Goal: Information Seeking & Learning: Learn about a topic

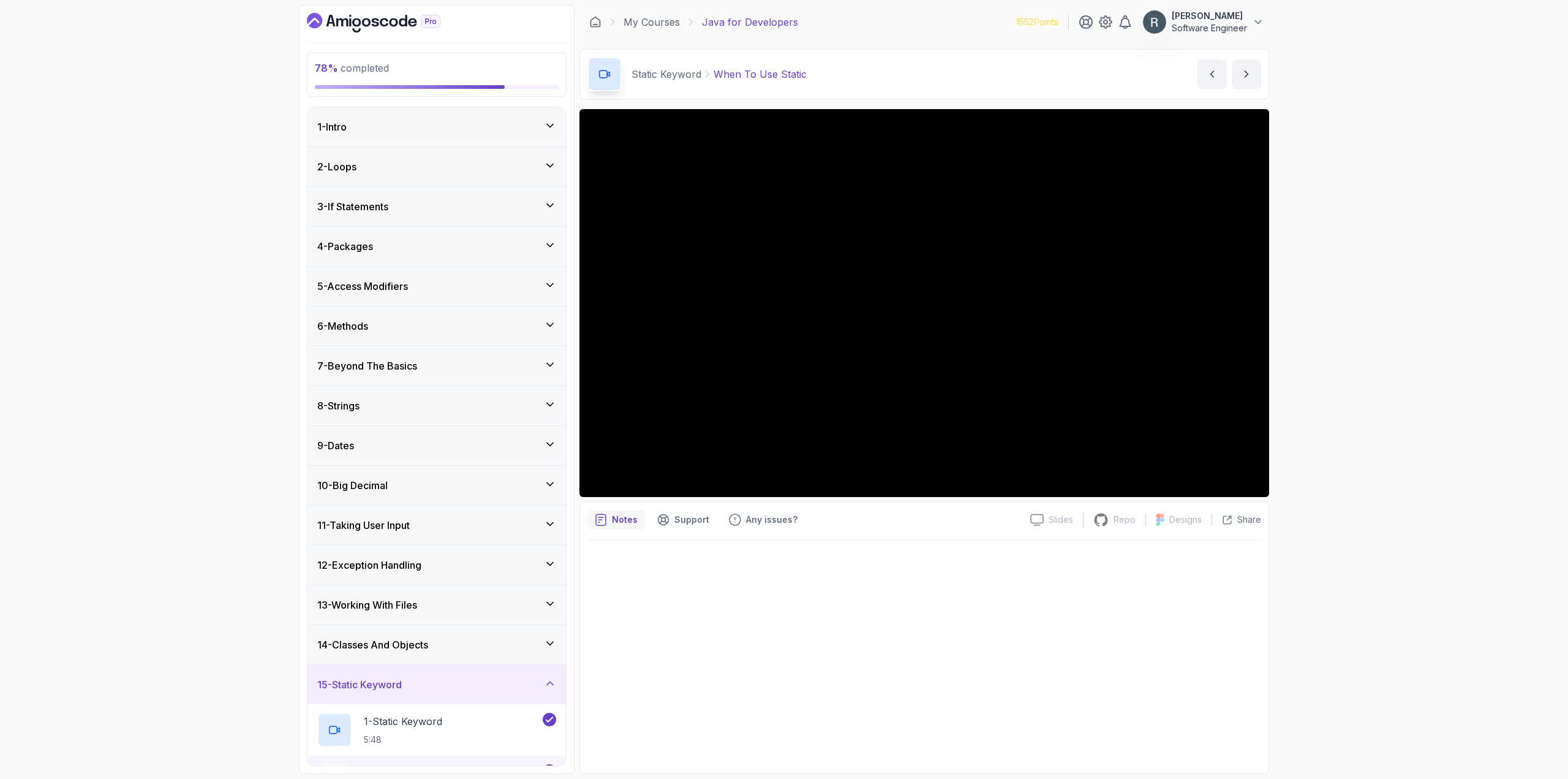
scroll to position [407, 0]
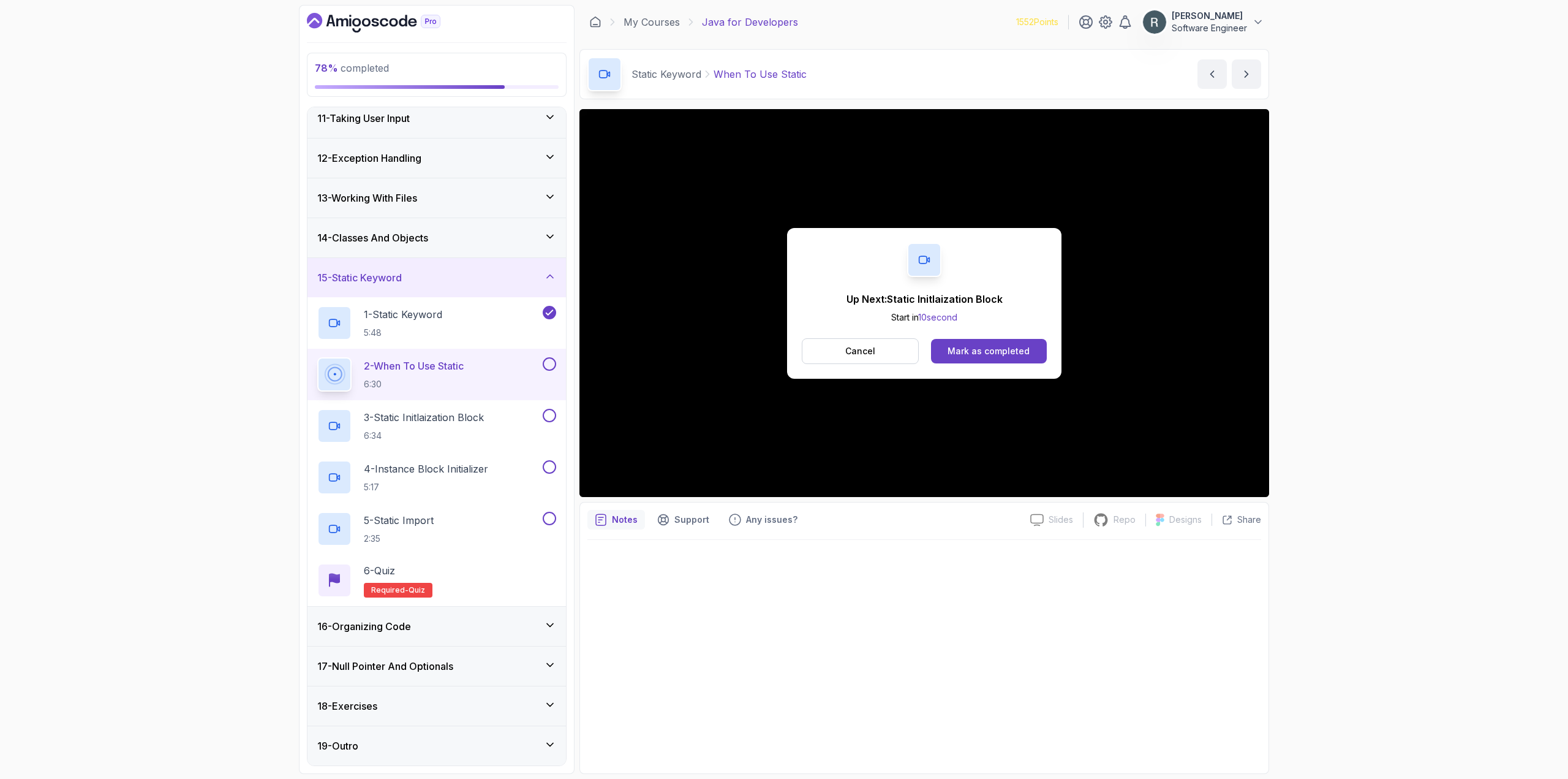
click at [548, 368] on button at bounding box center [549, 364] width 14 height 14
click at [997, 349] on div "Mark as completed" at bounding box center [988, 350] width 82 height 12
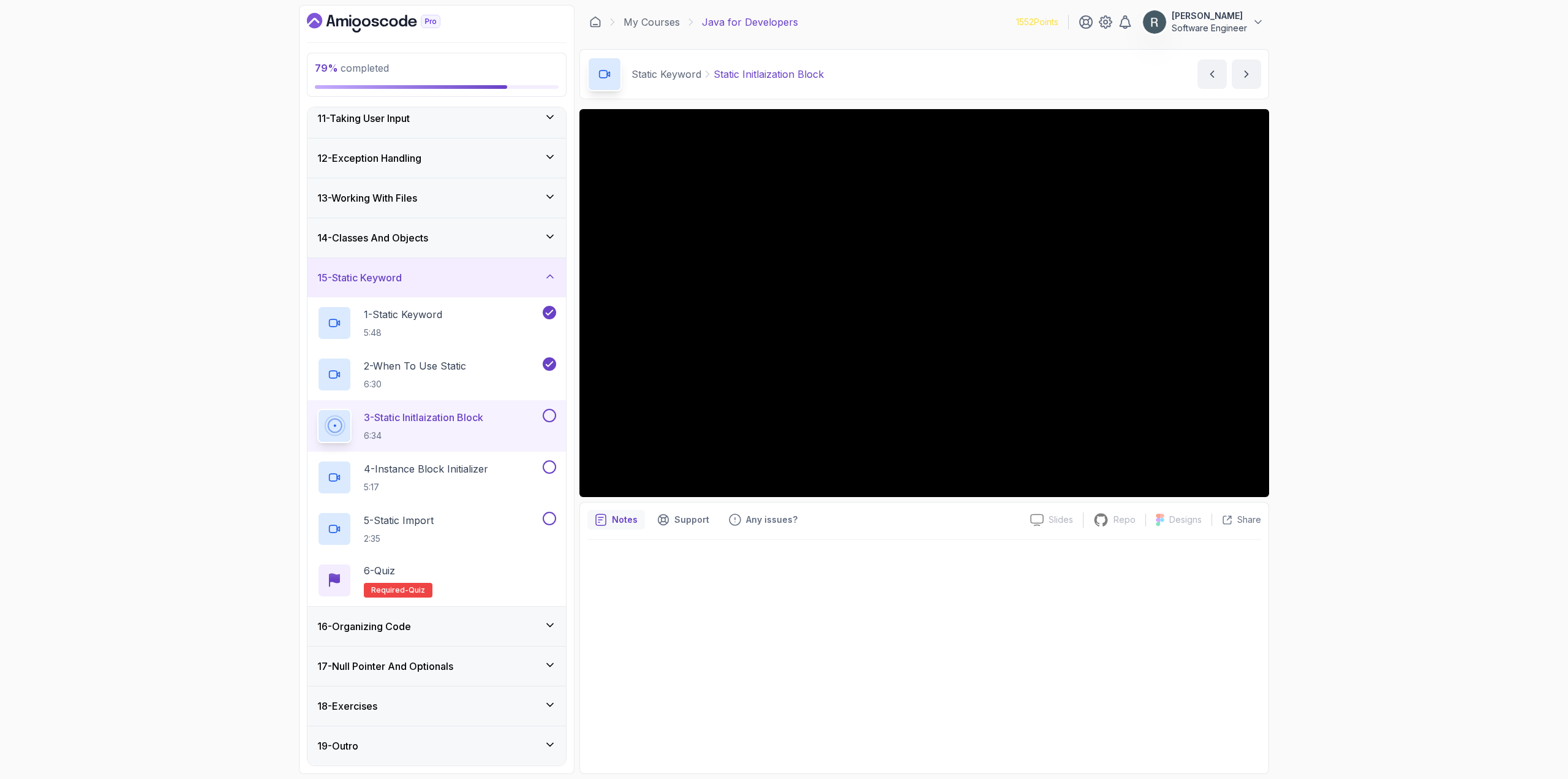
click at [547, 413] on button at bounding box center [549, 415] width 14 height 14
click at [488, 464] on p "4 - Instance Block Initializer" at bounding box center [426, 469] width 124 height 15
click at [552, 469] on button at bounding box center [549, 466] width 14 height 14
click at [504, 510] on div "5 - Static Import 2:35" at bounding box center [436, 528] width 259 height 51
click at [549, 517] on button at bounding box center [549, 518] width 14 height 14
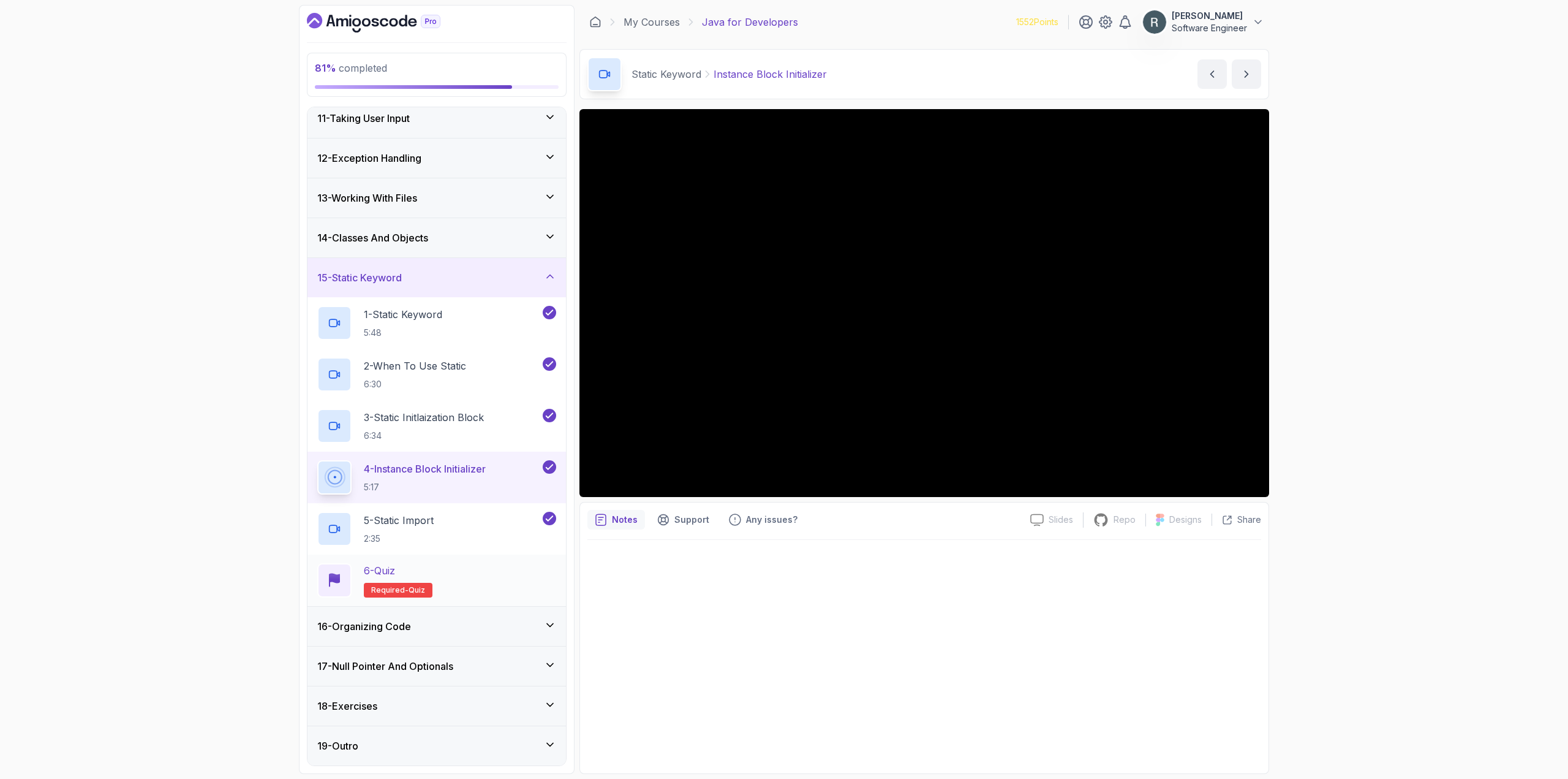
click at [458, 580] on div "6 - Quiz Required- quiz" at bounding box center [436, 581] width 239 height 35
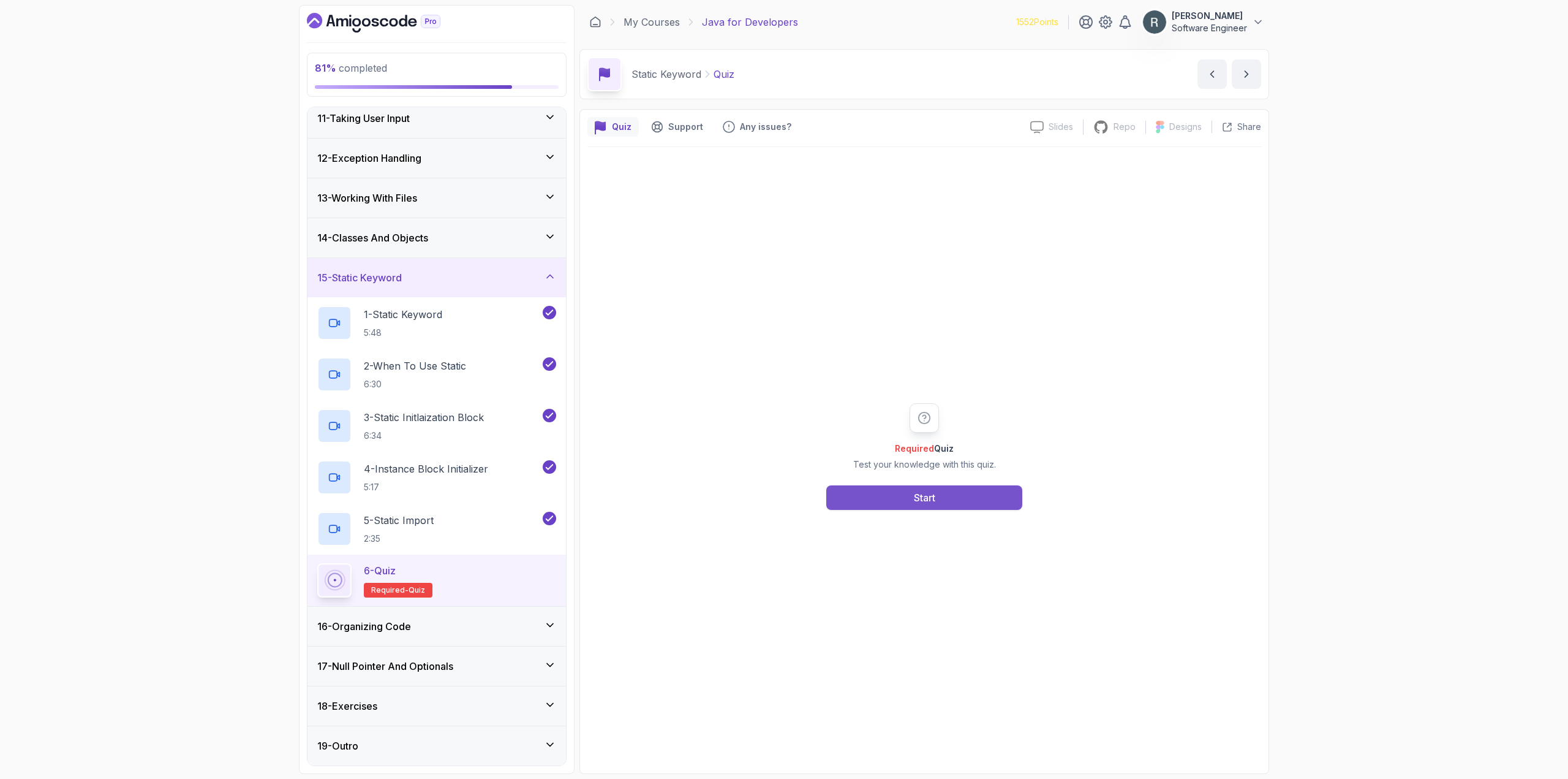
click at [879, 500] on button "Start" at bounding box center [924, 497] width 196 height 25
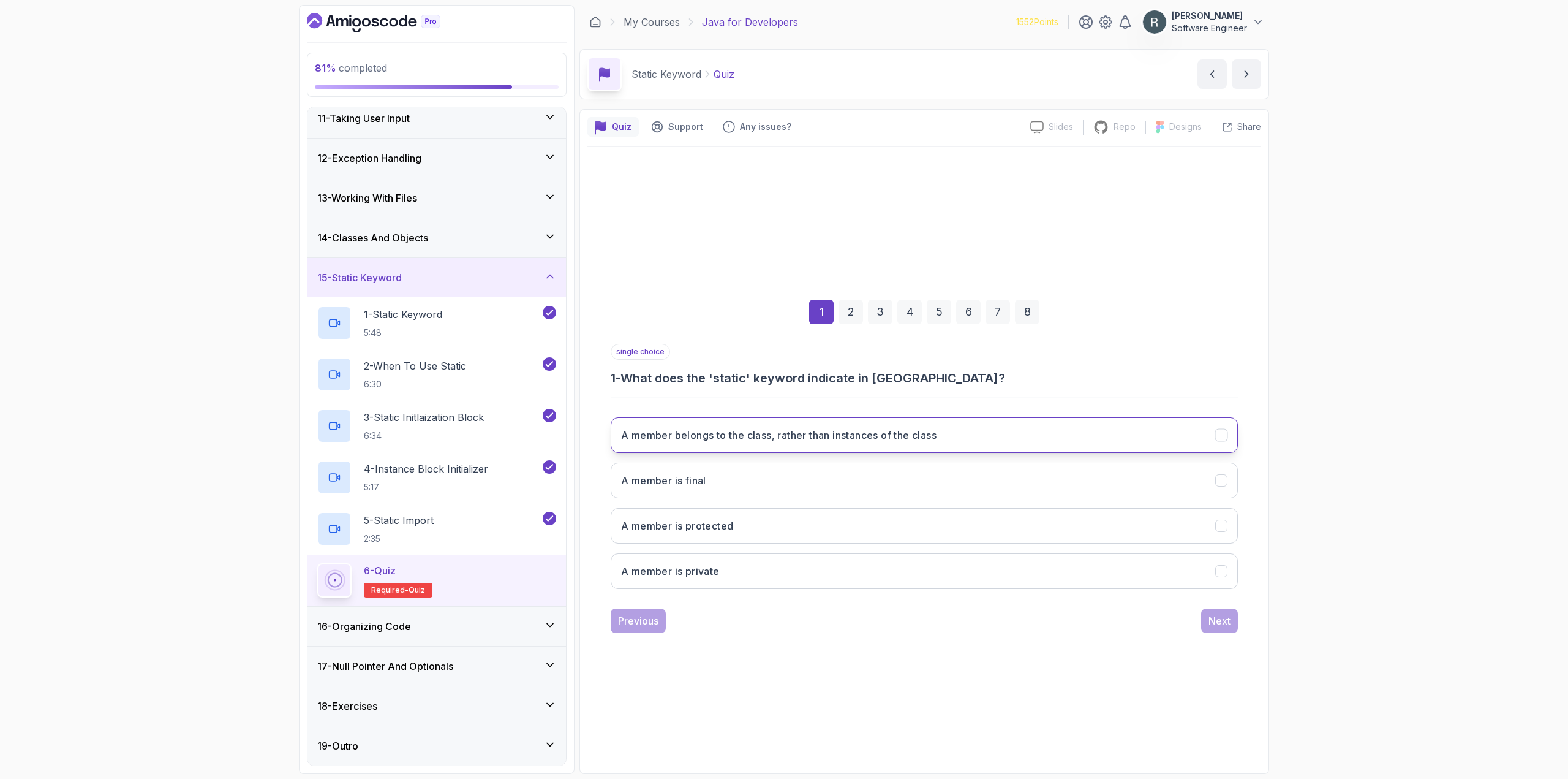
click at [838, 441] on h3 "A member belongs to the class, rather than instances of the class" at bounding box center [778, 435] width 315 height 15
click at [1208, 628] on button "Next" at bounding box center [1220, 620] width 37 height 25
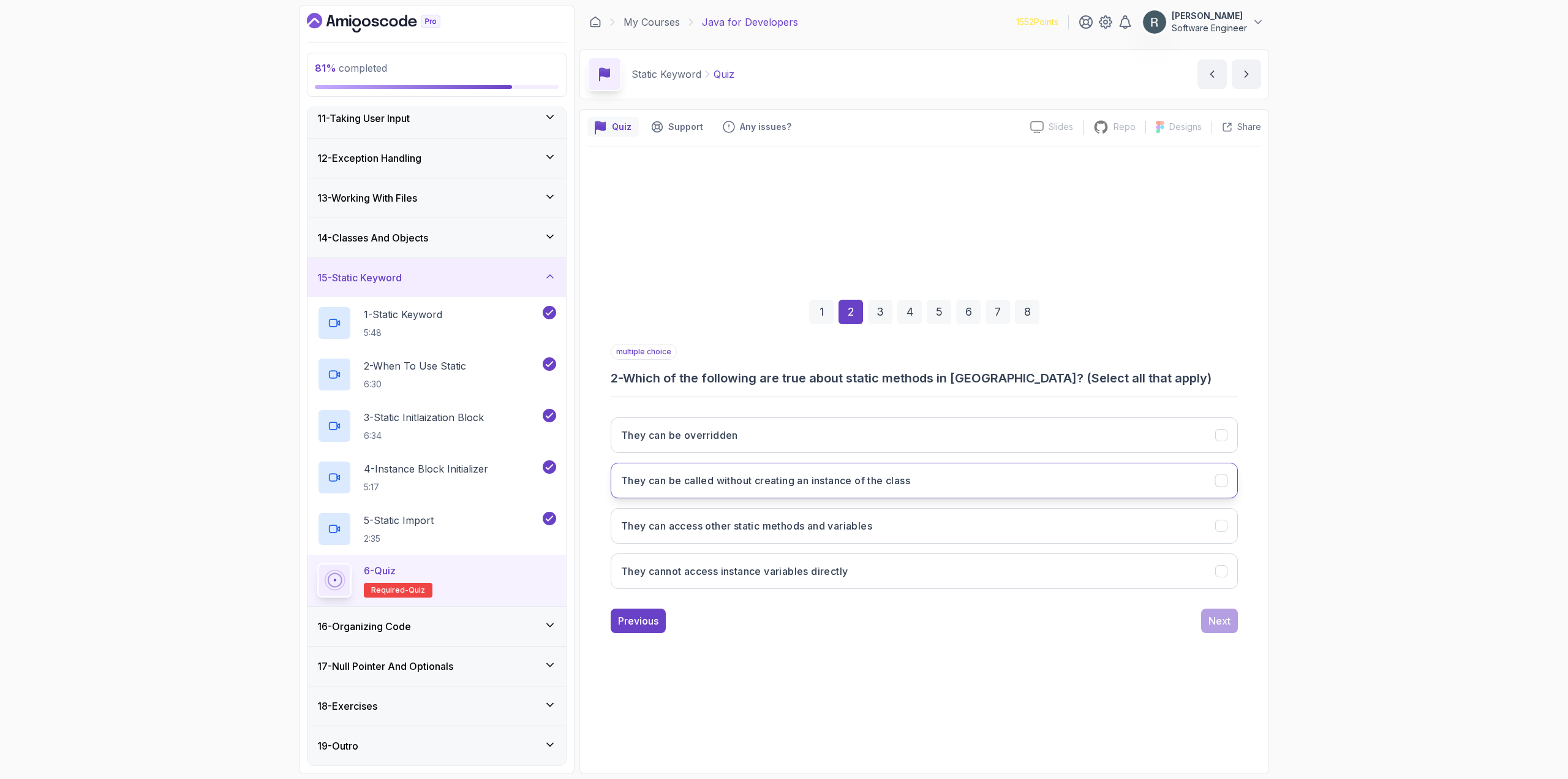
click at [1070, 482] on button "They can be called without creating an instance of the class" at bounding box center [924, 480] width 627 height 36
click at [1049, 515] on button "They can access other static methods and variables" at bounding box center [924, 525] width 627 height 36
click at [1226, 623] on div "Next" at bounding box center [1220, 621] width 22 height 15
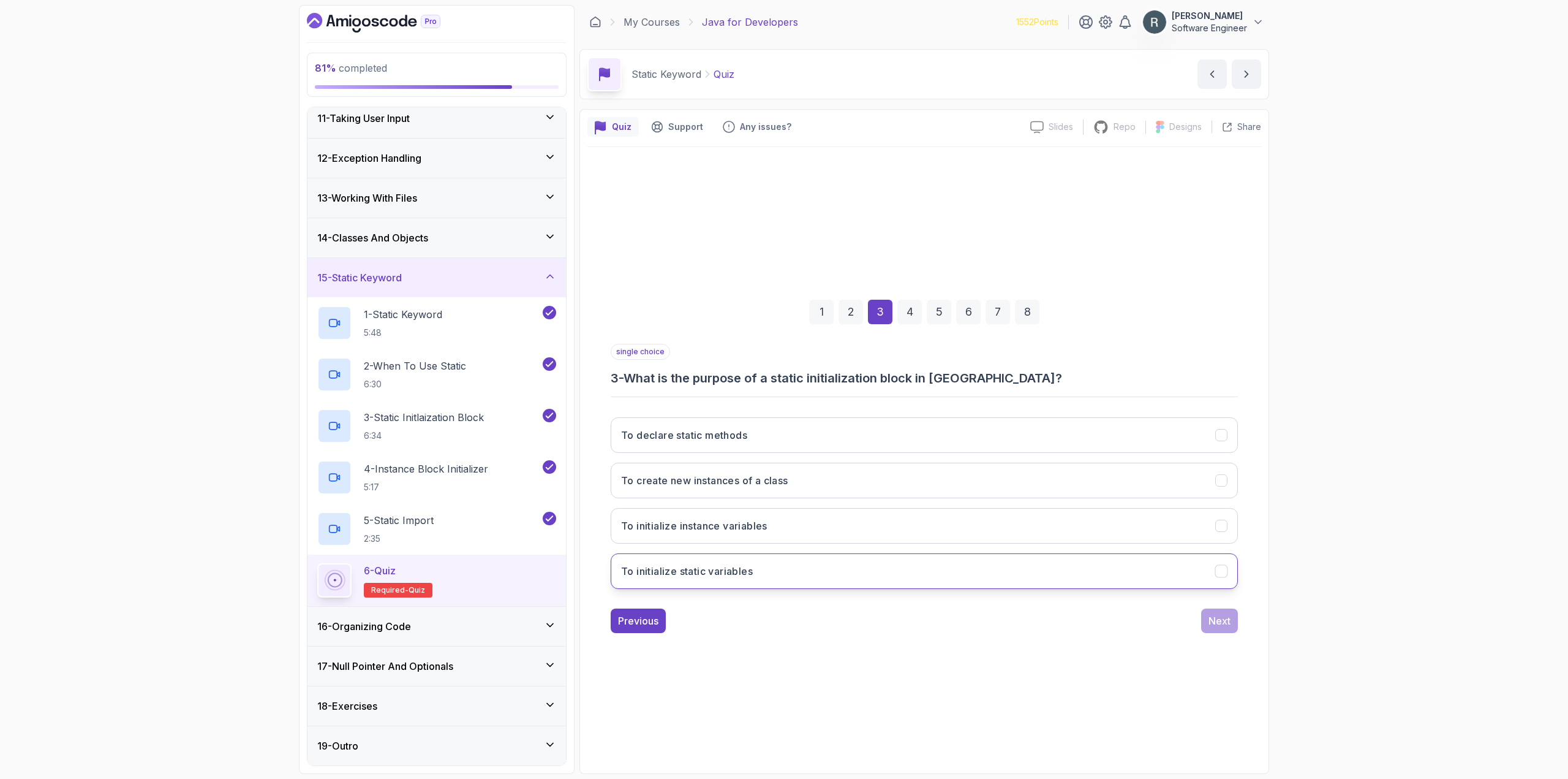
click at [1161, 567] on button "To initialize static variables" at bounding box center [924, 571] width 627 height 36
click at [1226, 620] on div "Next" at bounding box center [1220, 621] width 22 height 15
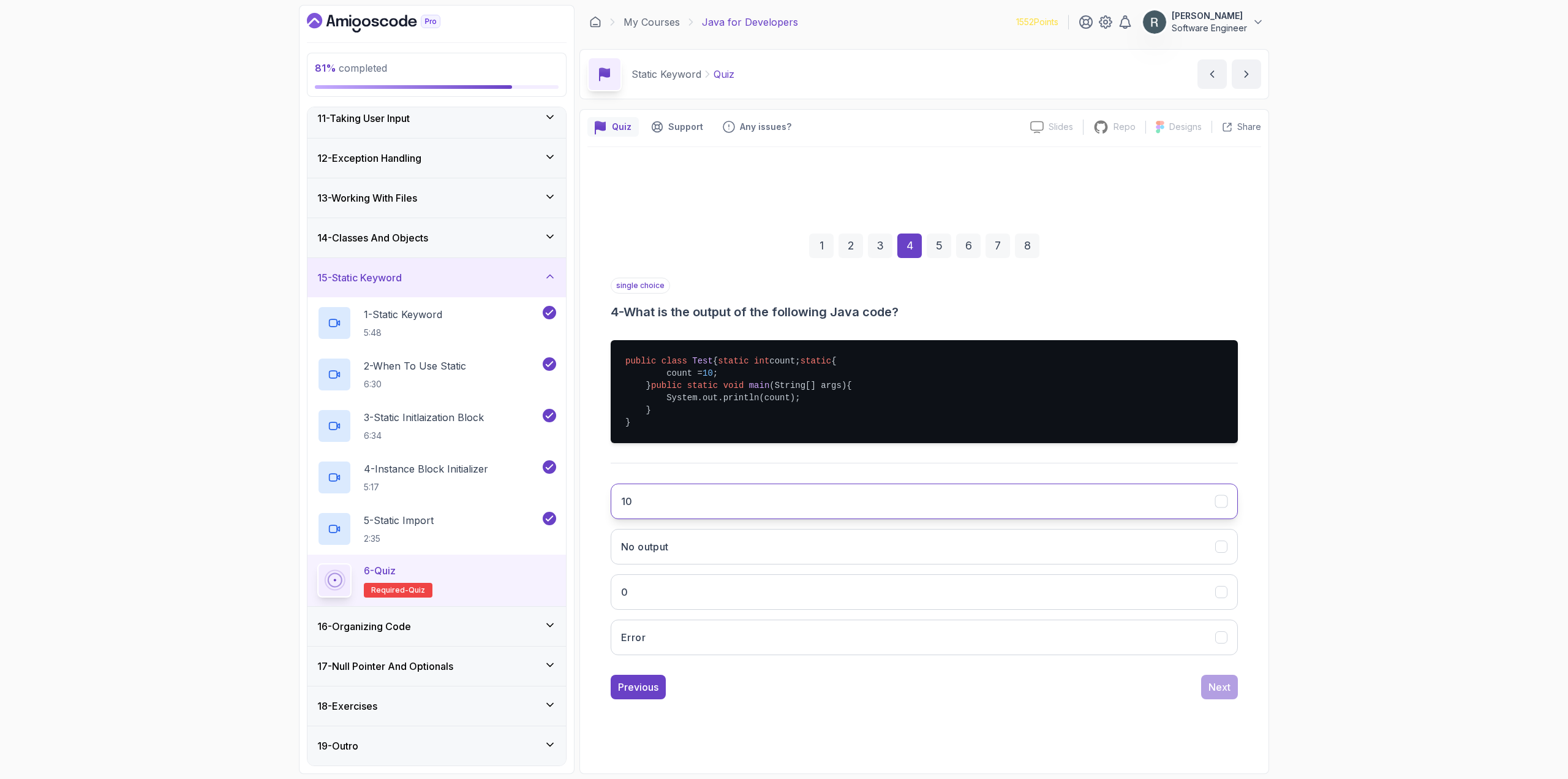
click at [1072, 512] on button "10" at bounding box center [924, 501] width 627 height 36
click at [1221, 694] on div "Next" at bounding box center [1220, 687] width 22 height 15
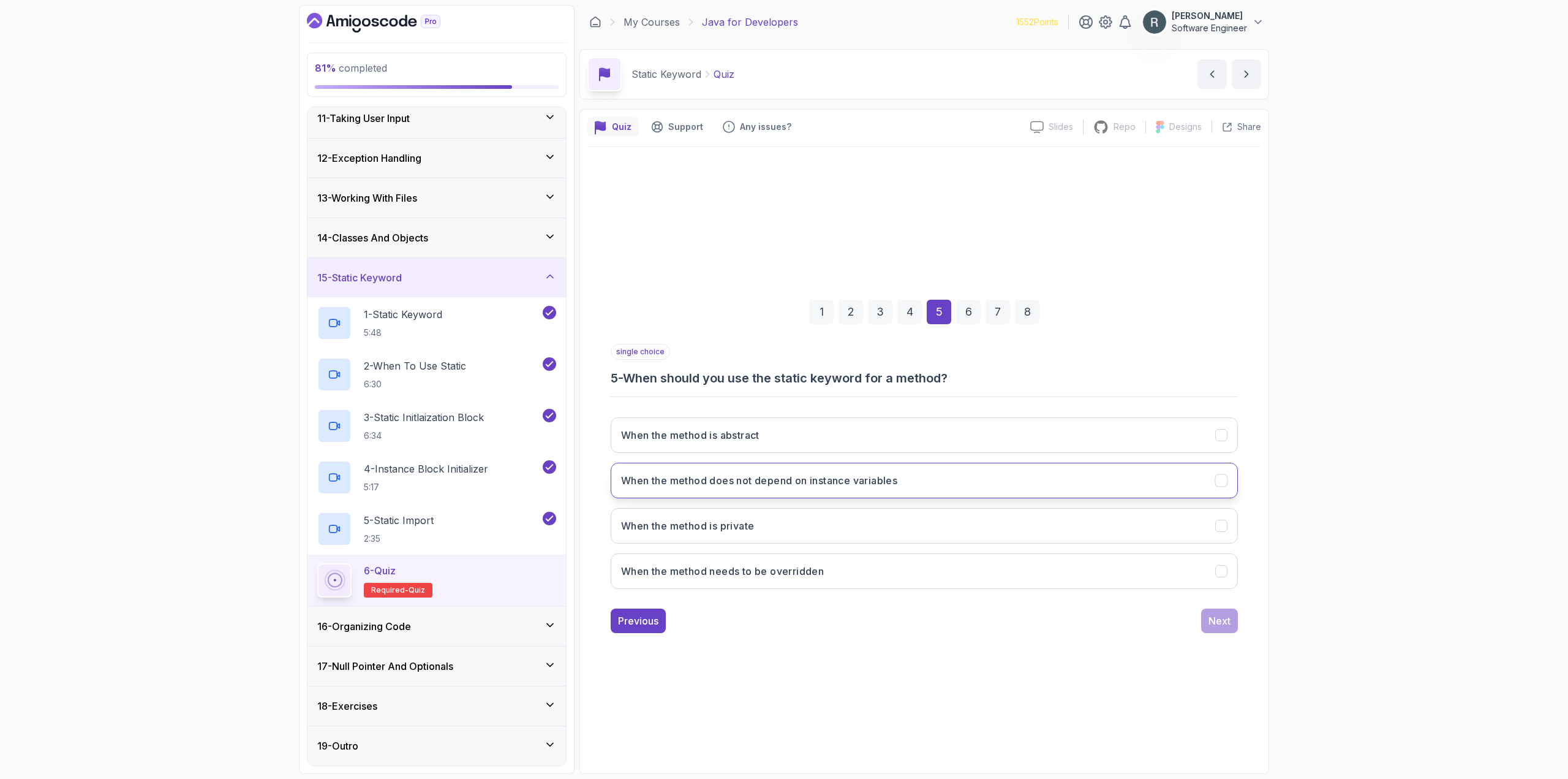
click at [963, 483] on button "When the method does not depend on instance variables" at bounding box center [924, 480] width 627 height 36
click at [1216, 623] on div "Next" at bounding box center [1220, 621] width 22 height 15
click at [1019, 491] on button "To import static members of a class so they can be used without class qualifica…" at bounding box center [924, 480] width 627 height 36
click at [1226, 623] on div "Next" at bounding box center [1220, 621] width 22 height 15
click at [905, 495] on button "A block of code that initializes instance variables" at bounding box center [924, 480] width 627 height 36
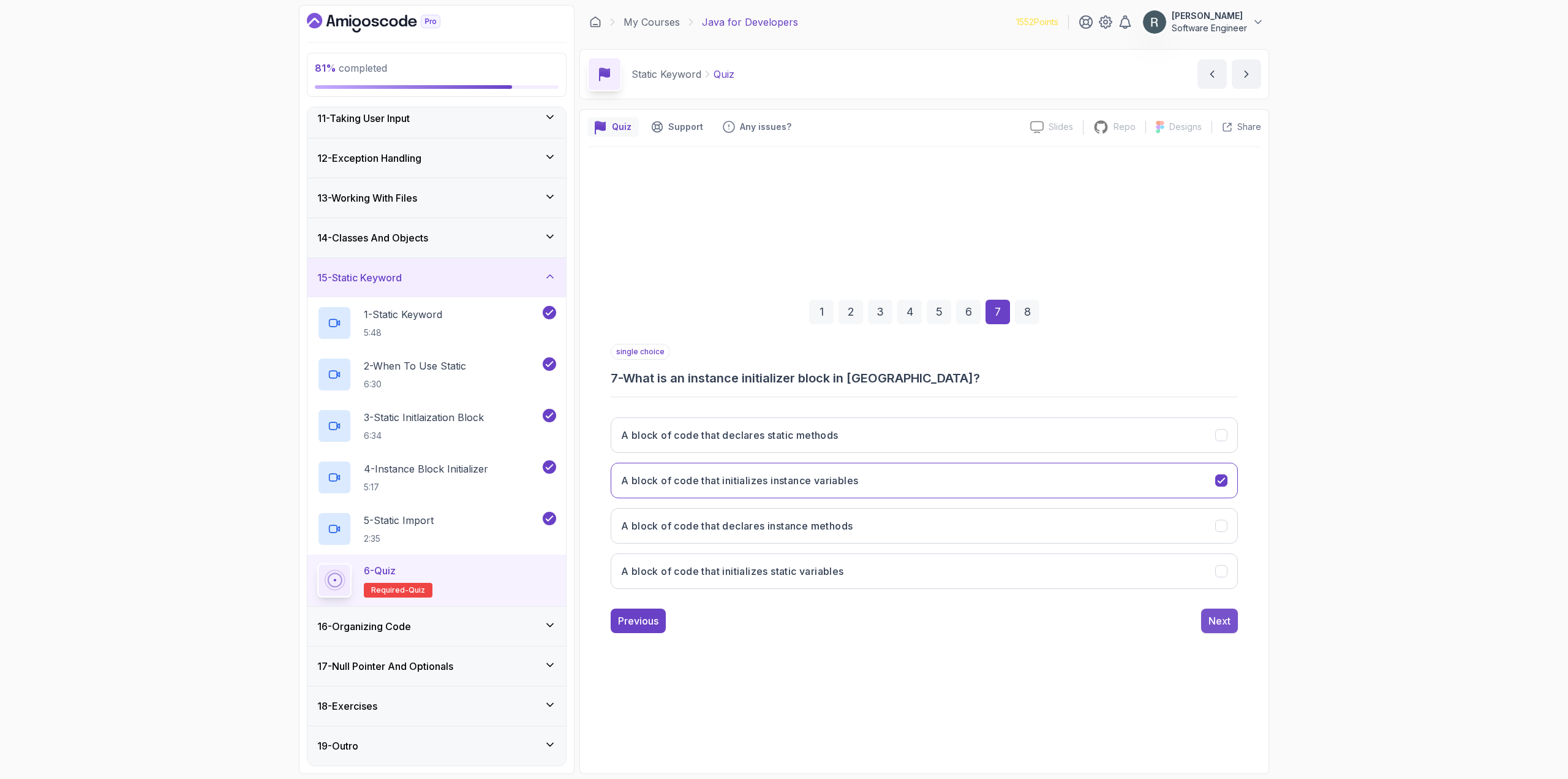
click at [1229, 623] on div "Next" at bounding box center [1220, 621] width 22 height 15
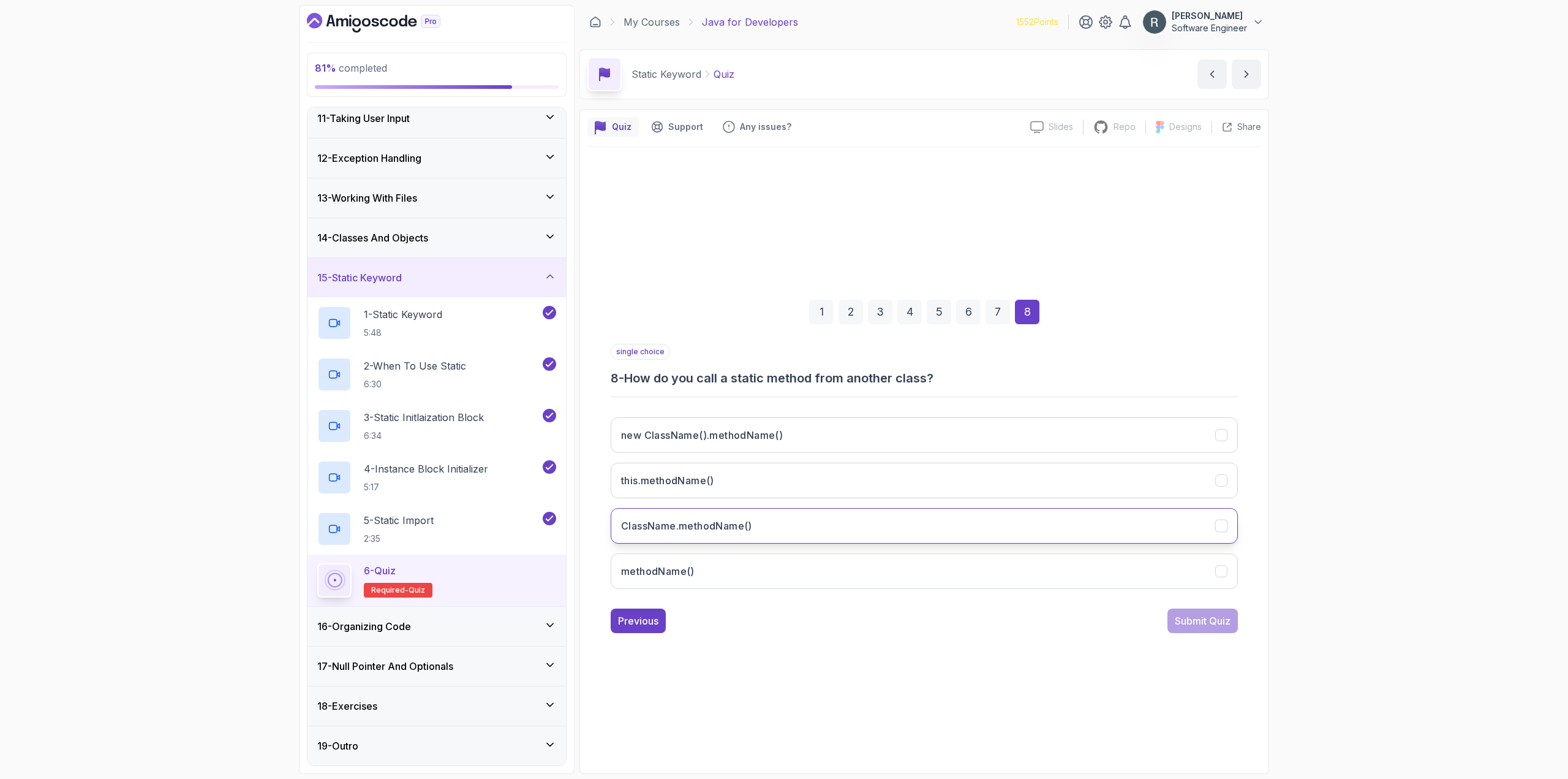
click at [1066, 538] on button "ClassName.methodName()" at bounding box center [924, 525] width 627 height 36
click at [1201, 621] on div "Submit Quiz" at bounding box center [1202, 621] width 56 height 15
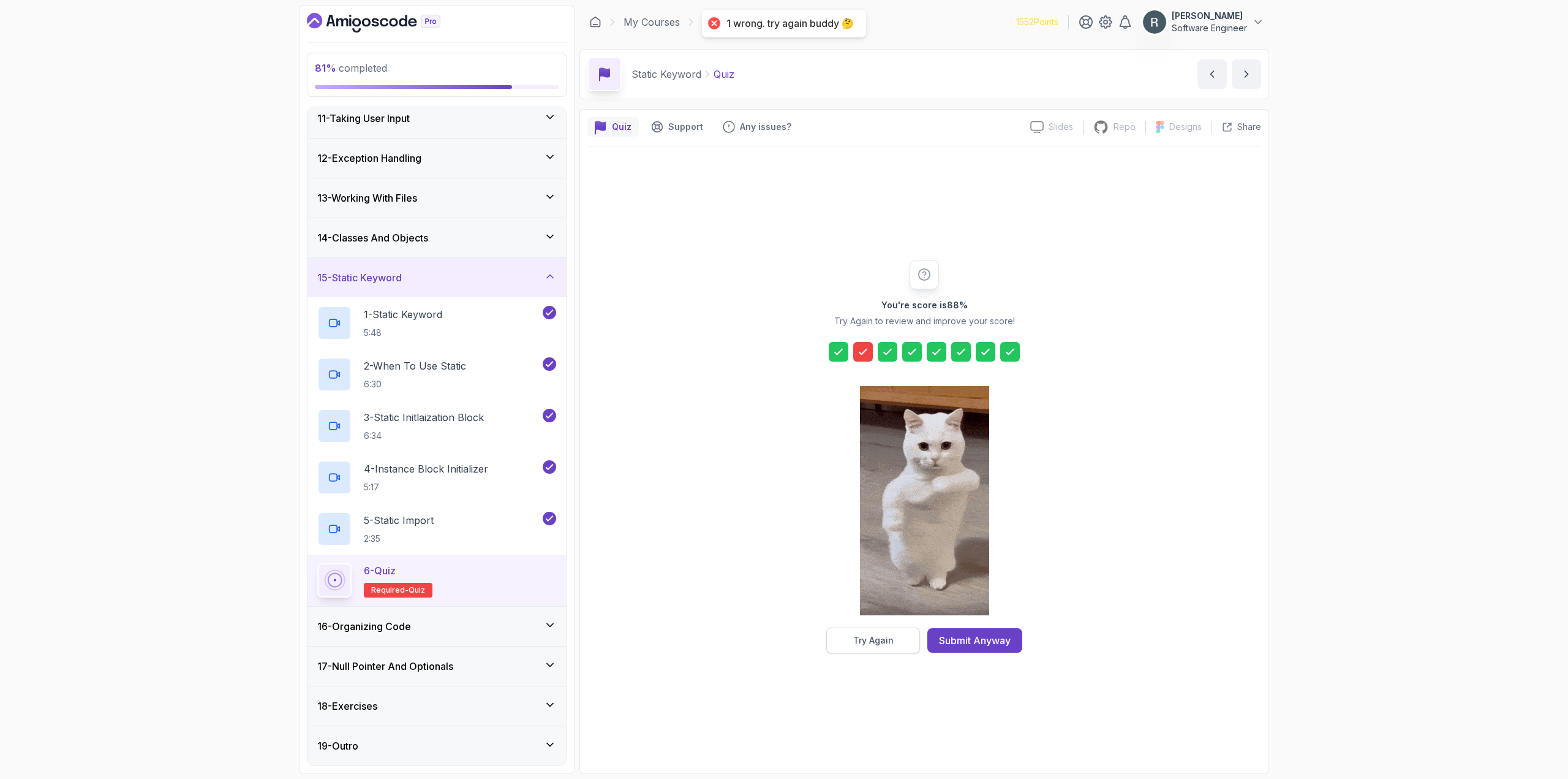
click at [865, 632] on button "Try Again" at bounding box center [873, 640] width 94 height 26
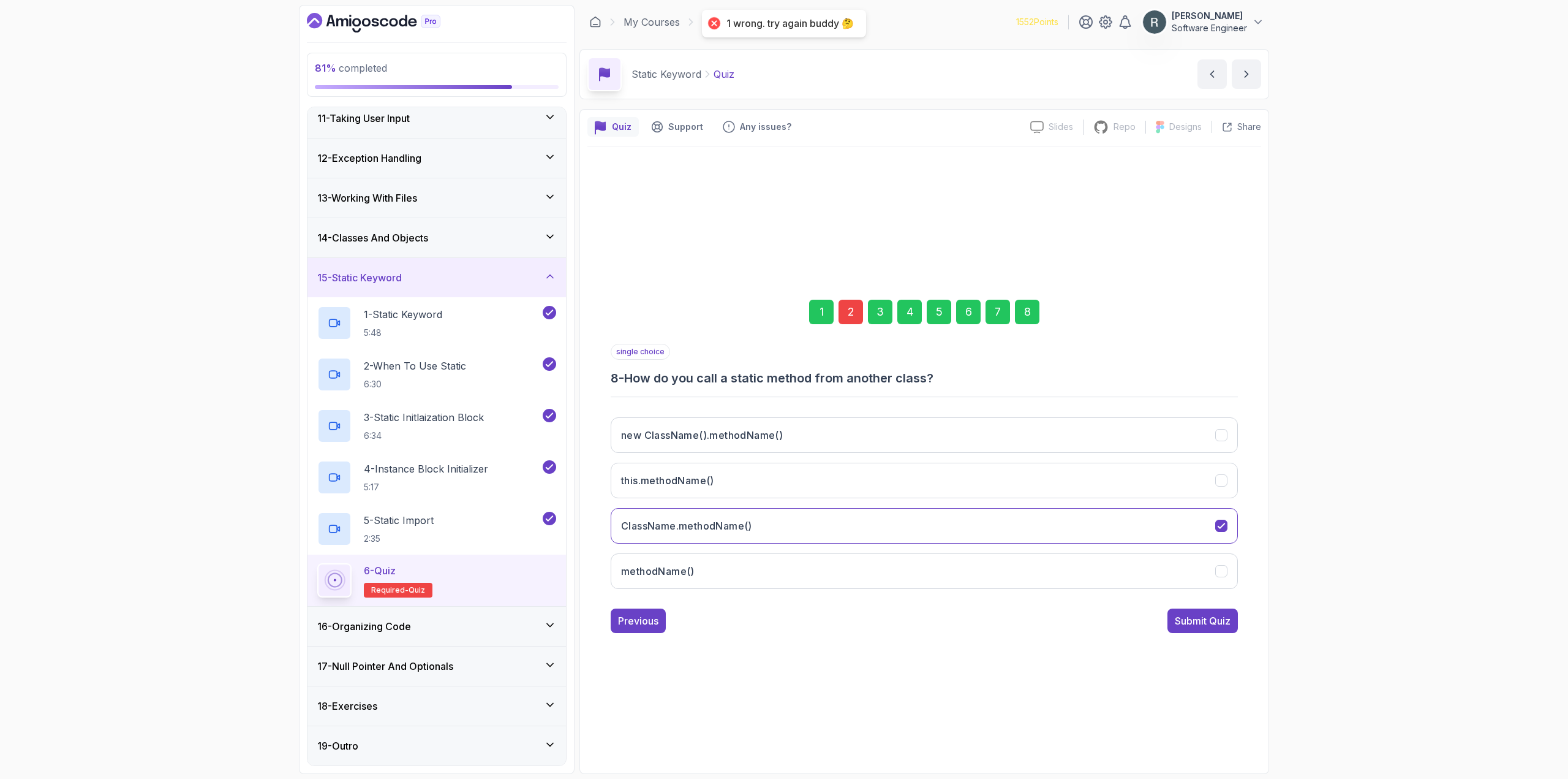
click at [853, 312] on div "2" at bounding box center [850, 312] width 25 height 25
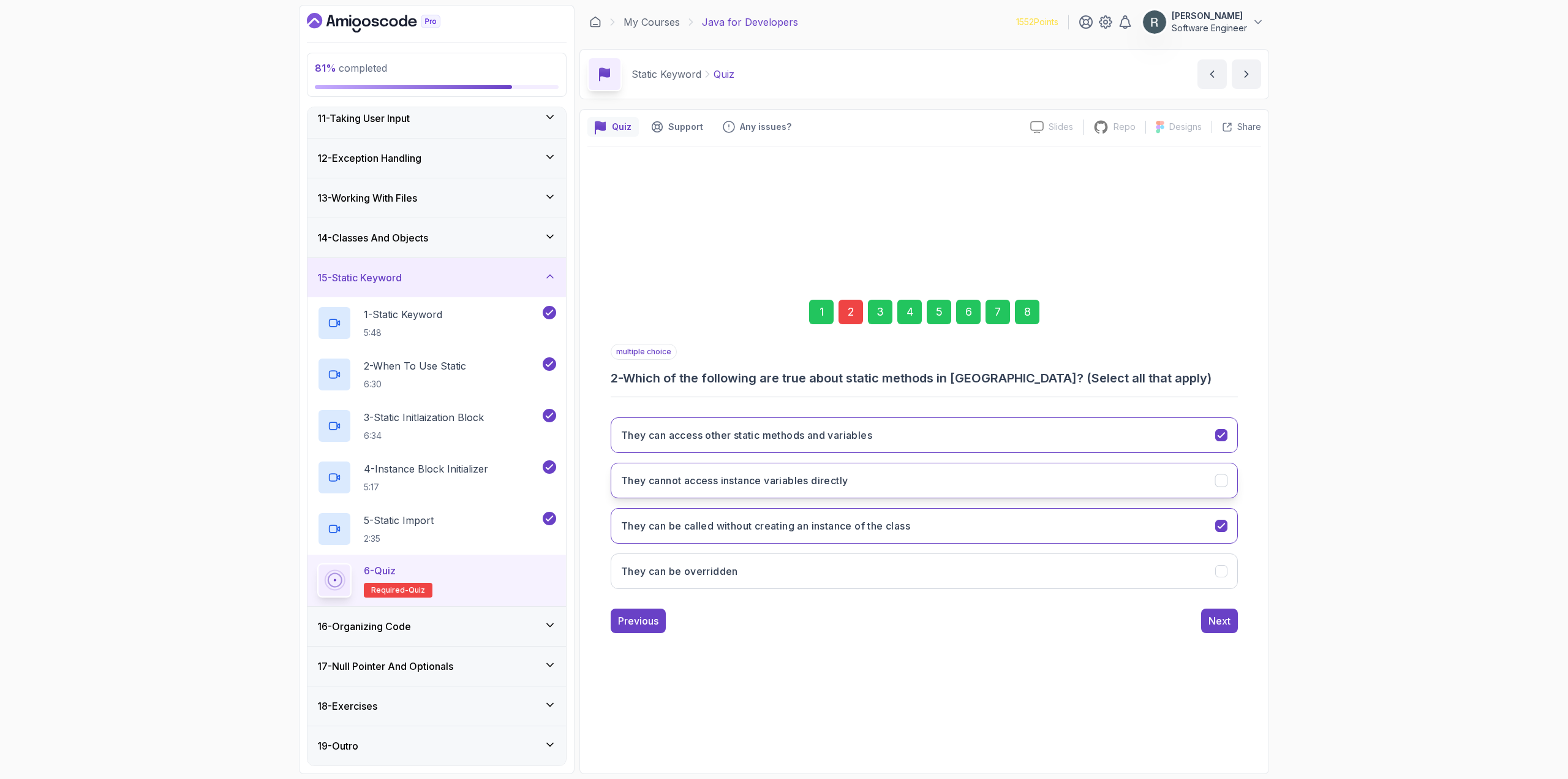
click at [644, 480] on h3 "They cannot access instance variables directly" at bounding box center [734, 480] width 227 height 15
click at [1033, 311] on div "8" at bounding box center [1027, 312] width 25 height 25
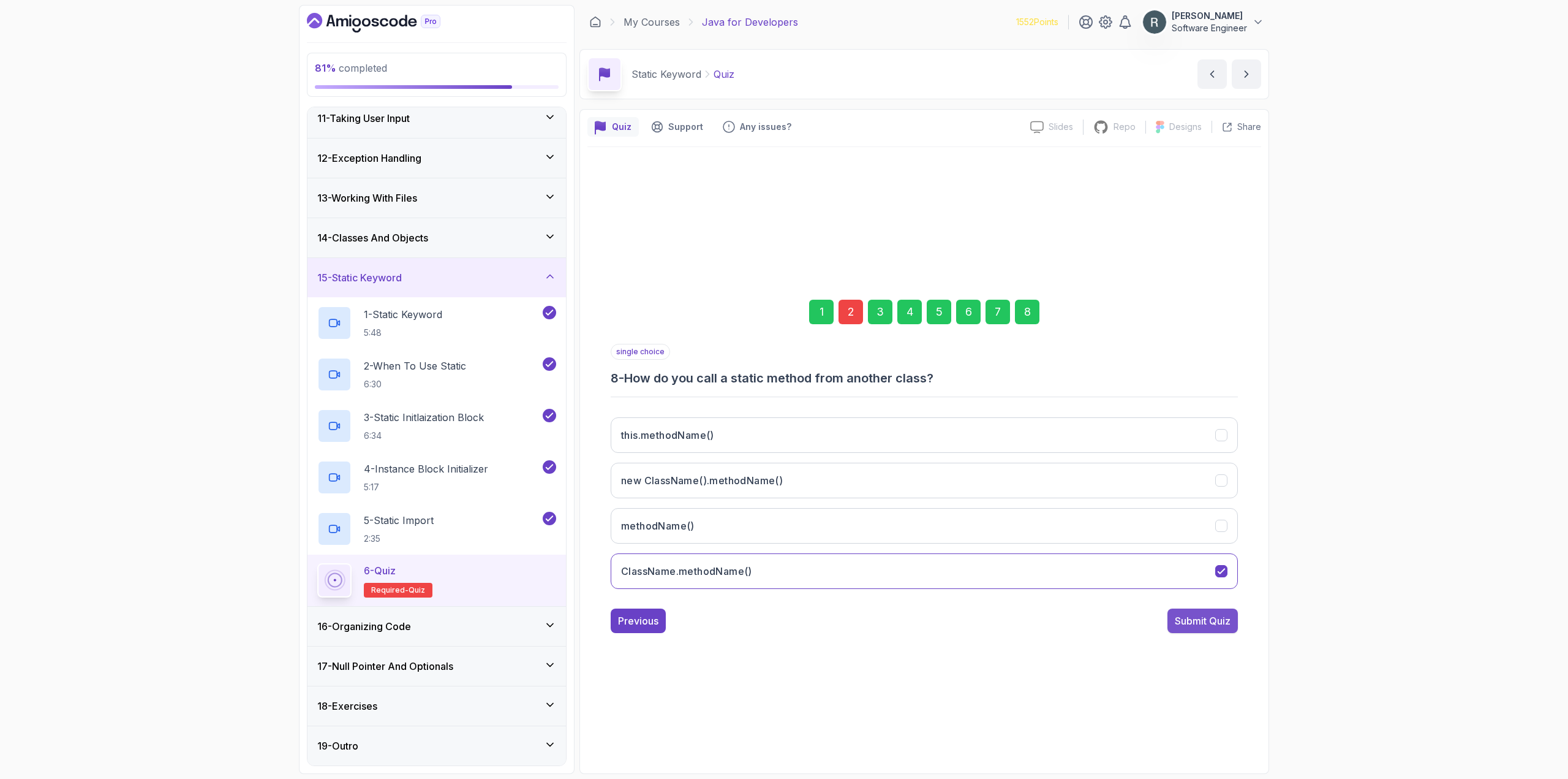
click at [1201, 621] on div "Submit Quiz" at bounding box center [1202, 621] width 56 height 15
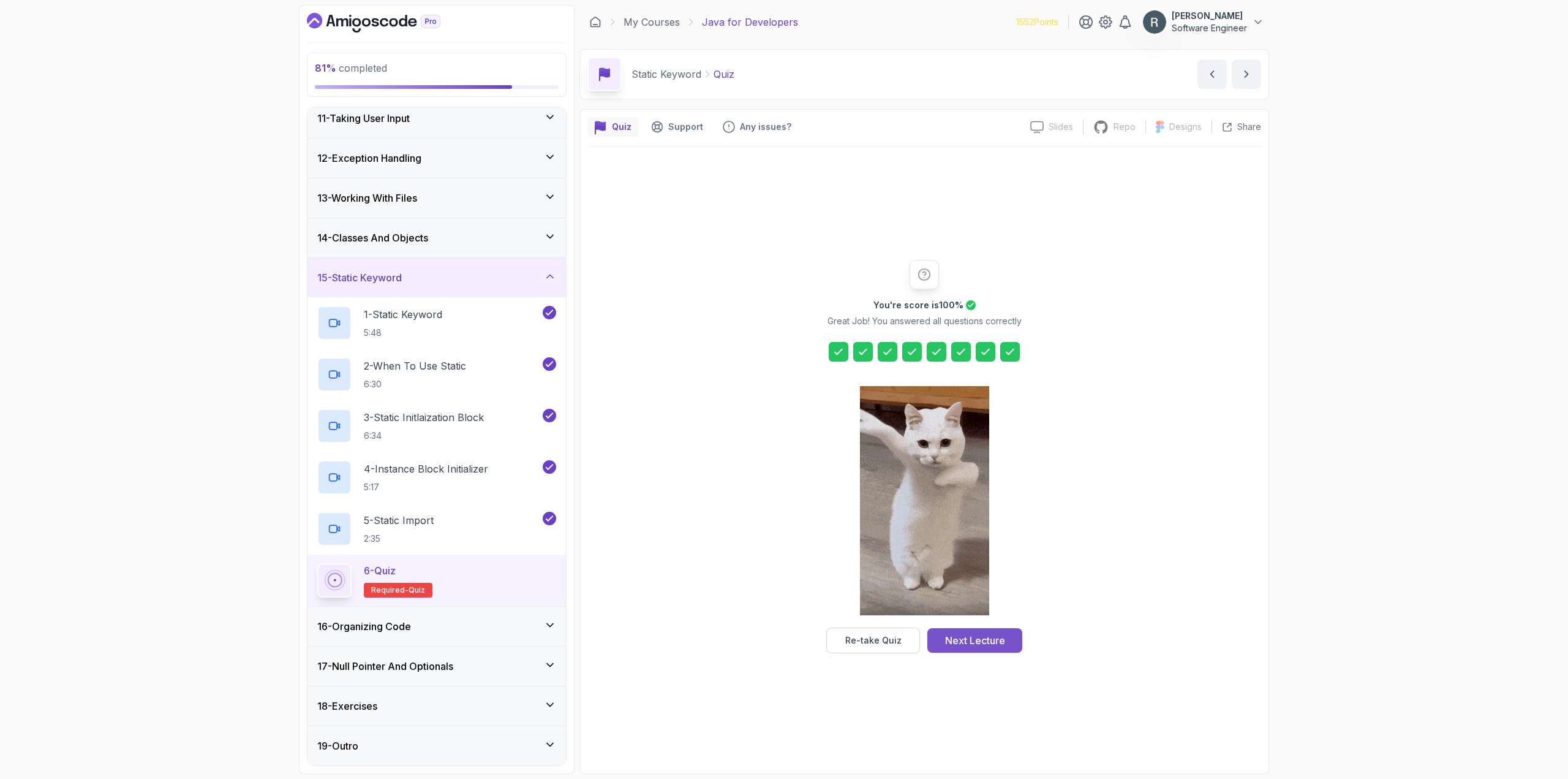
click at [987, 640] on div "Next Lecture" at bounding box center [976, 640] width 60 height 15
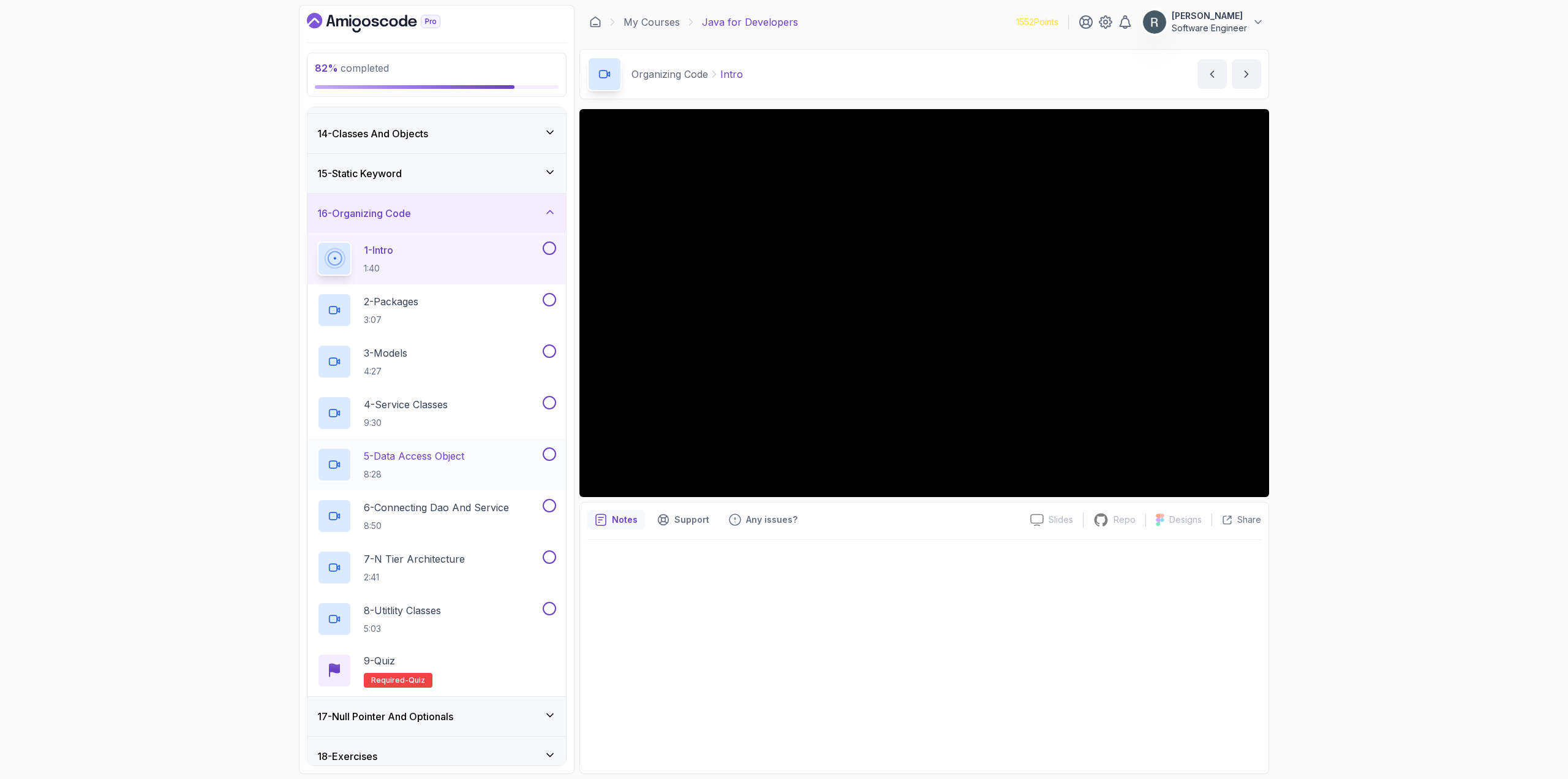
scroll to position [561, 0]
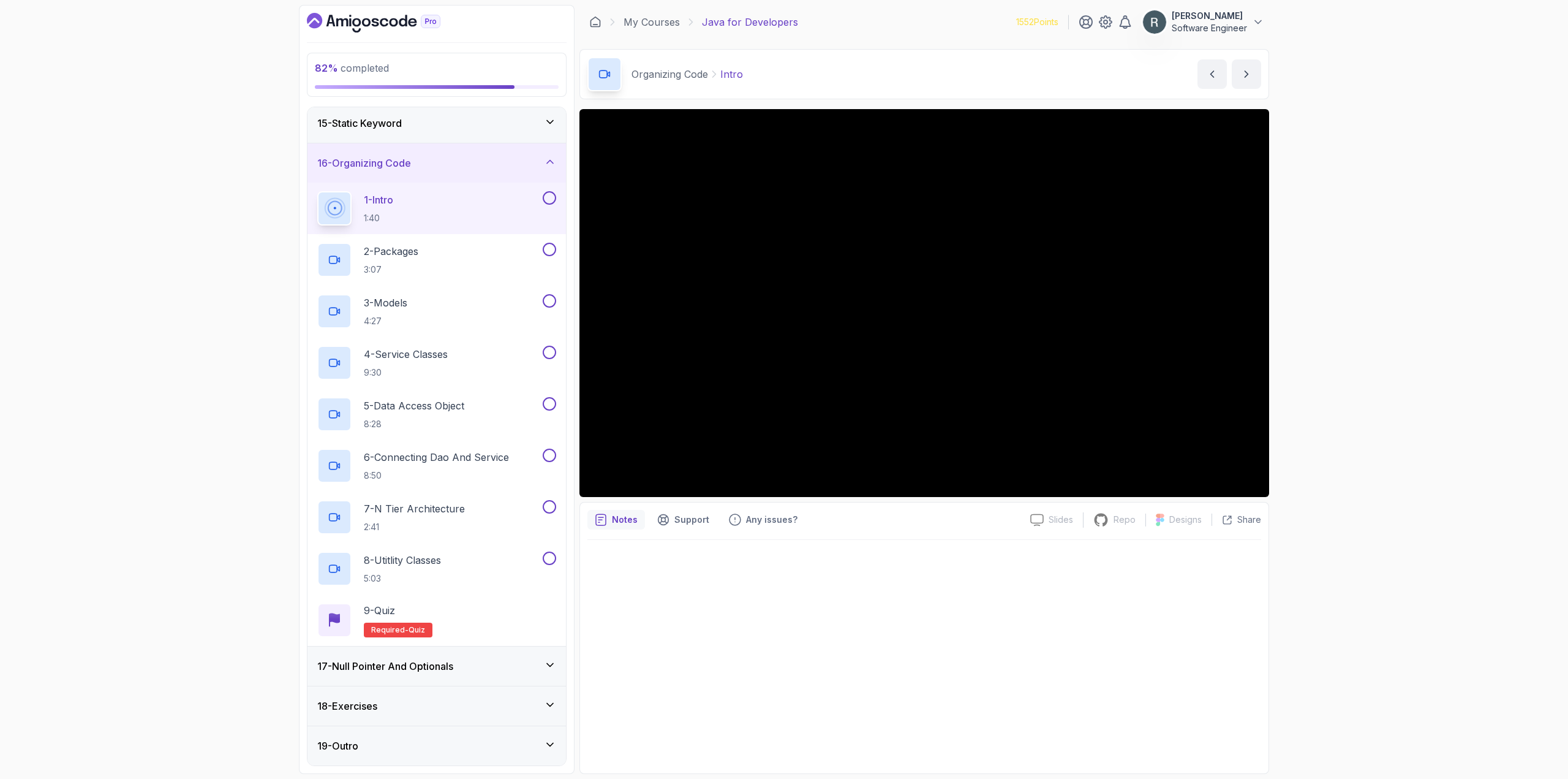
click at [550, 198] on button at bounding box center [549, 197] width 14 height 14
click at [548, 251] on button at bounding box center [549, 249] width 14 height 14
click at [505, 313] on div "3 - Models 4:27" at bounding box center [429, 312] width 223 height 35
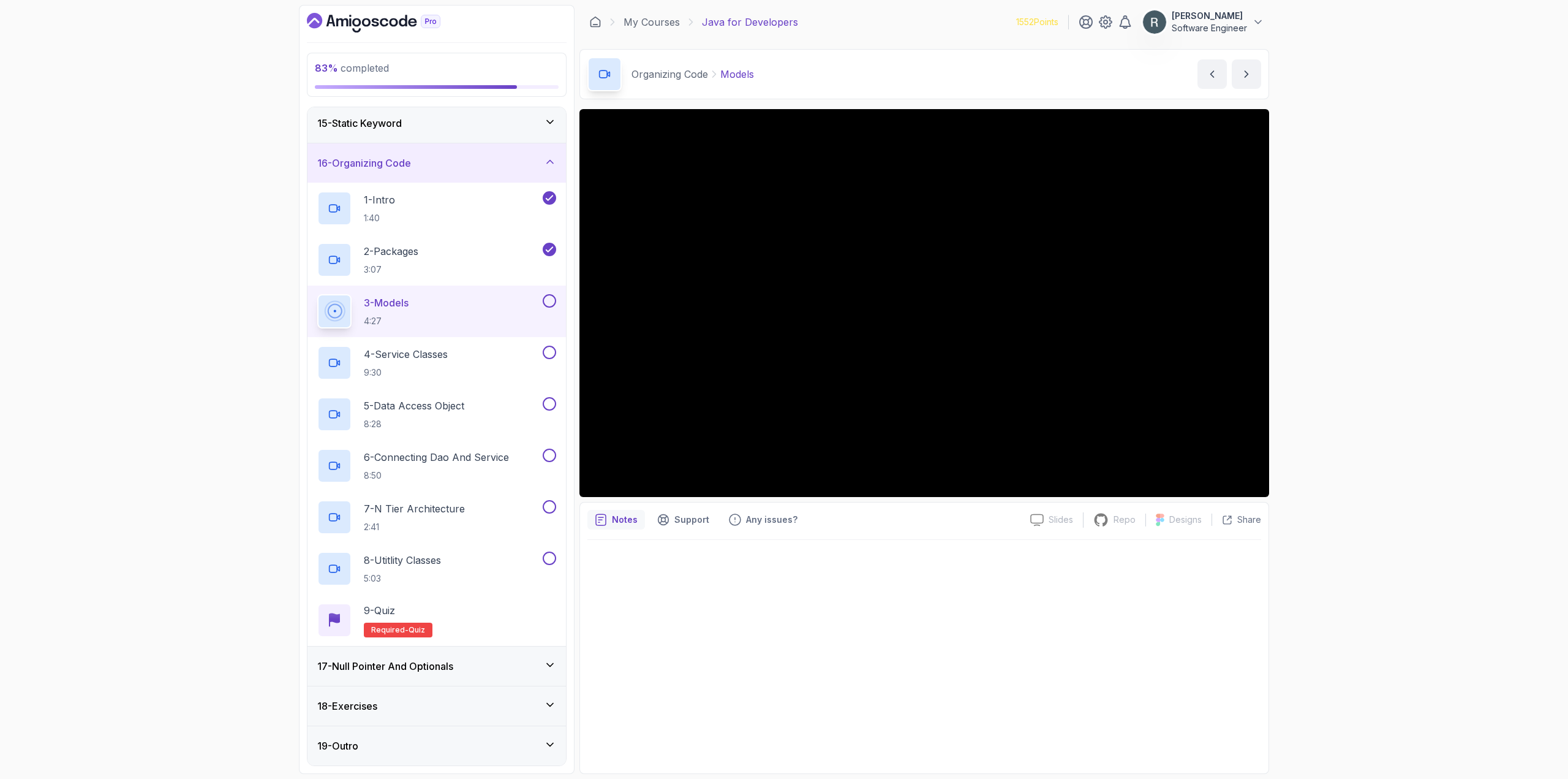
click at [548, 305] on button at bounding box center [549, 301] width 14 height 14
click at [506, 353] on div "4 - Service Classes 9:30" at bounding box center [429, 363] width 223 height 35
click at [549, 352] on button at bounding box center [549, 352] width 14 height 14
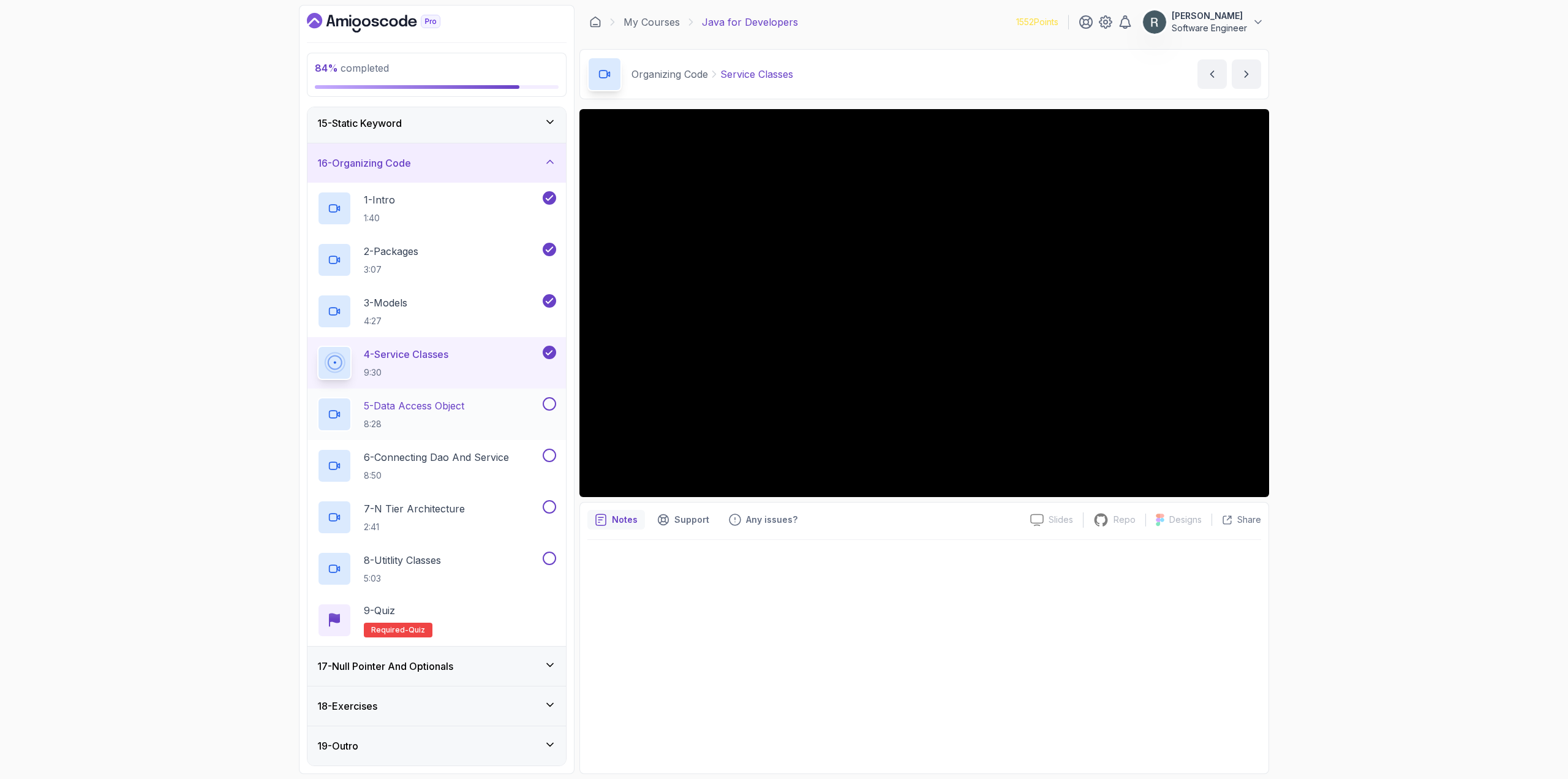
click at [507, 418] on div "5 - Data Access Object 8:28" at bounding box center [429, 414] width 223 height 35
drag, startPoint x: 550, startPoint y: 405, endPoint x: 551, endPoint y: 415, distance: 10.0
click at [550, 406] on button at bounding box center [549, 403] width 14 height 14
click at [551, 455] on button at bounding box center [549, 454] width 14 height 14
click at [517, 507] on div "7 - N Tier Architecture 2:41" at bounding box center [429, 518] width 223 height 35
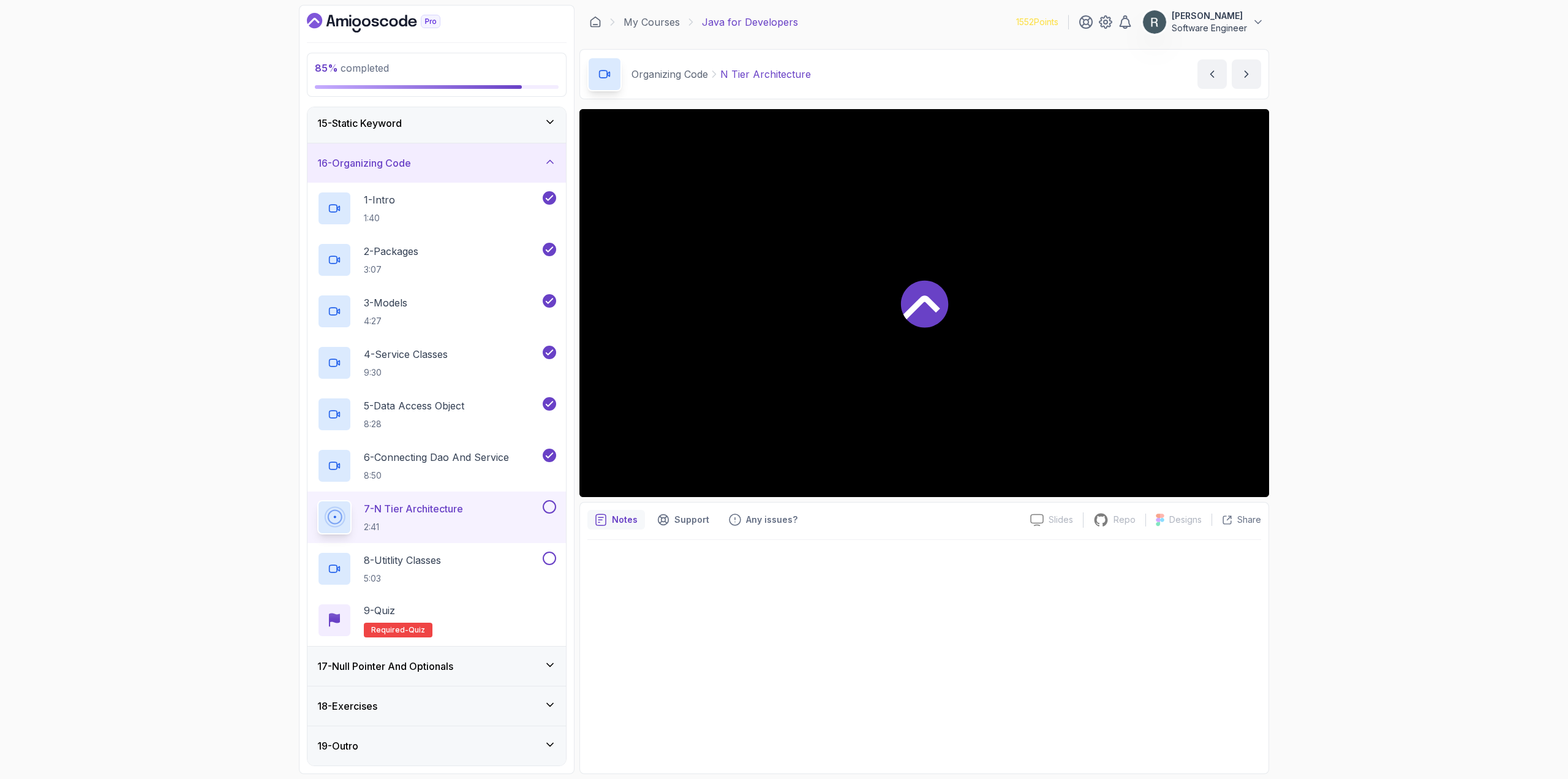
click at [554, 506] on button at bounding box center [549, 507] width 14 height 14
click at [555, 559] on button at bounding box center [549, 558] width 14 height 14
click at [480, 560] on div "8 - Utitlity Classes 5:03" at bounding box center [429, 569] width 223 height 35
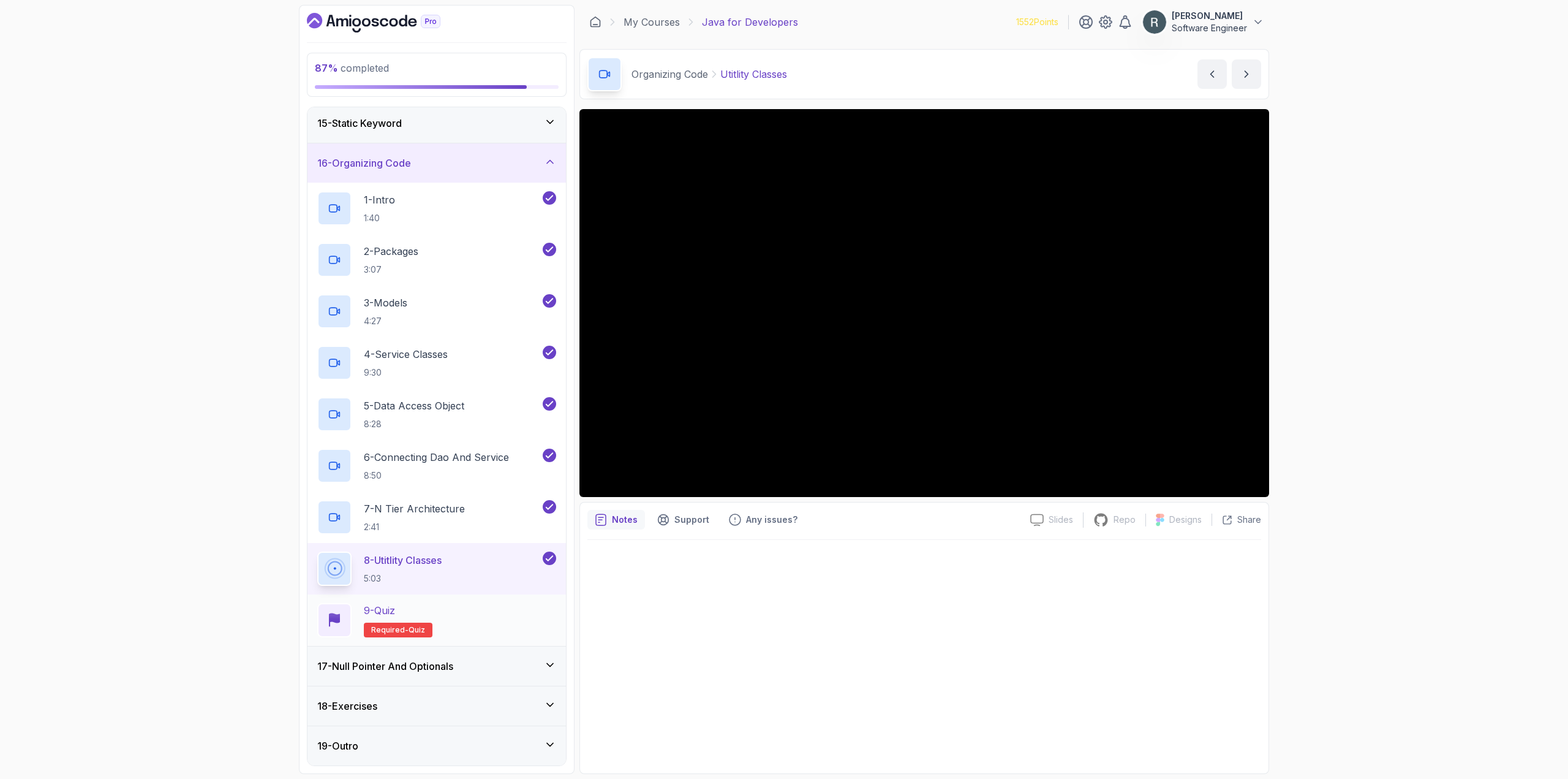
click at [484, 615] on div "9 - Quiz Required- quiz" at bounding box center [436, 620] width 239 height 35
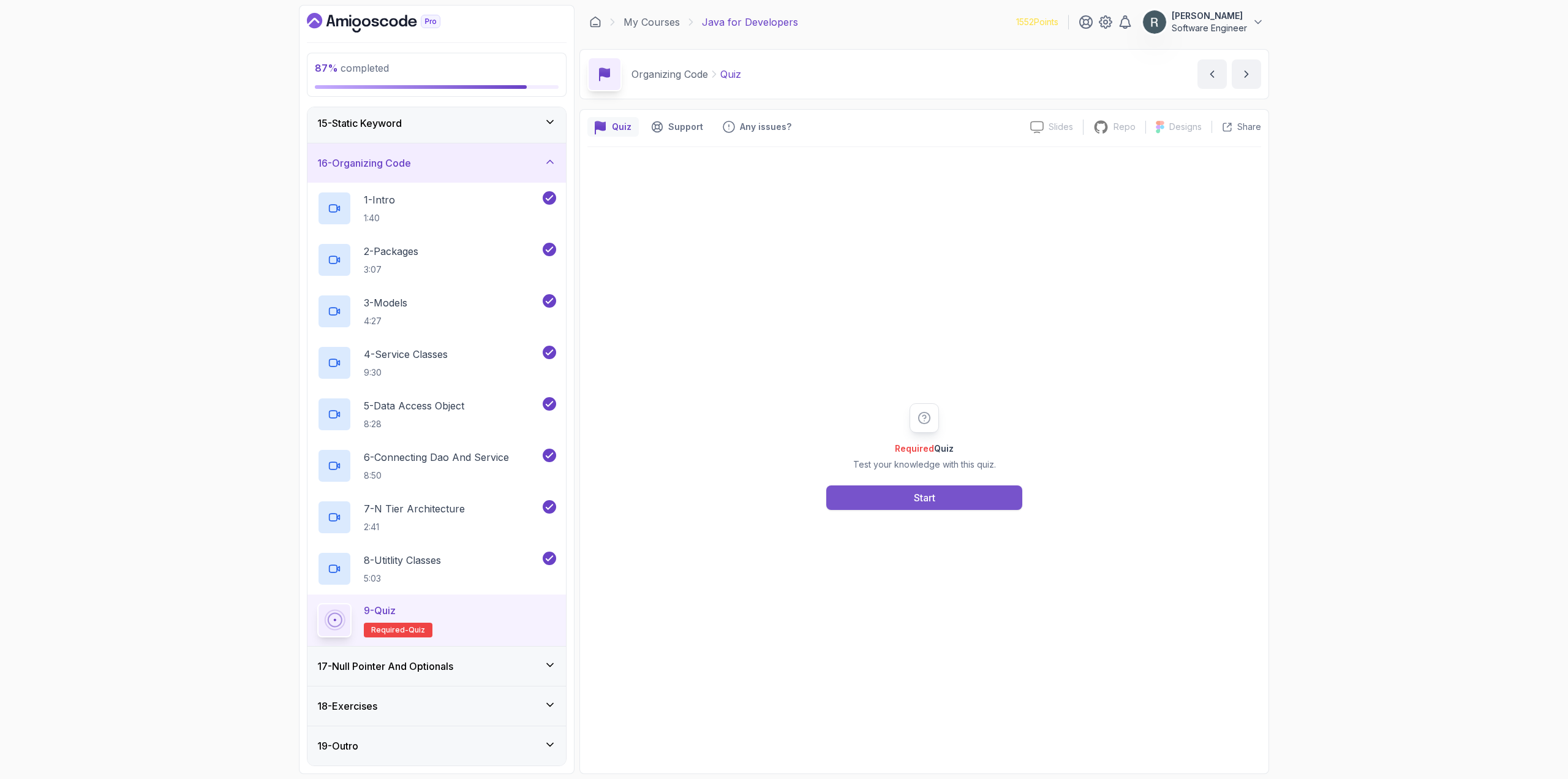
click at [884, 500] on button "Start" at bounding box center [924, 497] width 196 height 25
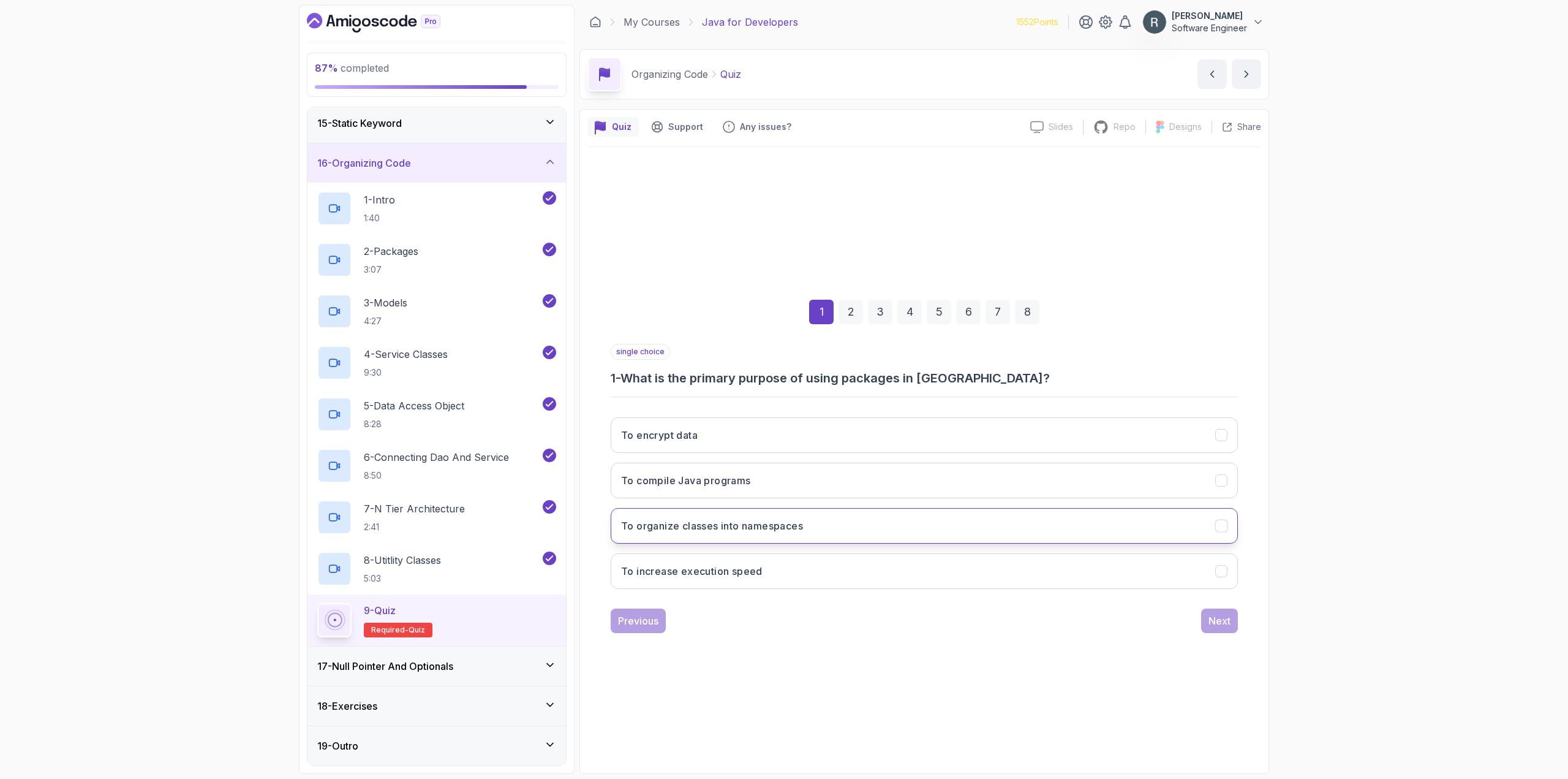
click at [868, 539] on button "To organize classes into namespaces" at bounding box center [924, 525] width 627 height 36
click at [1231, 632] on button "Next" at bounding box center [1220, 620] width 37 height 25
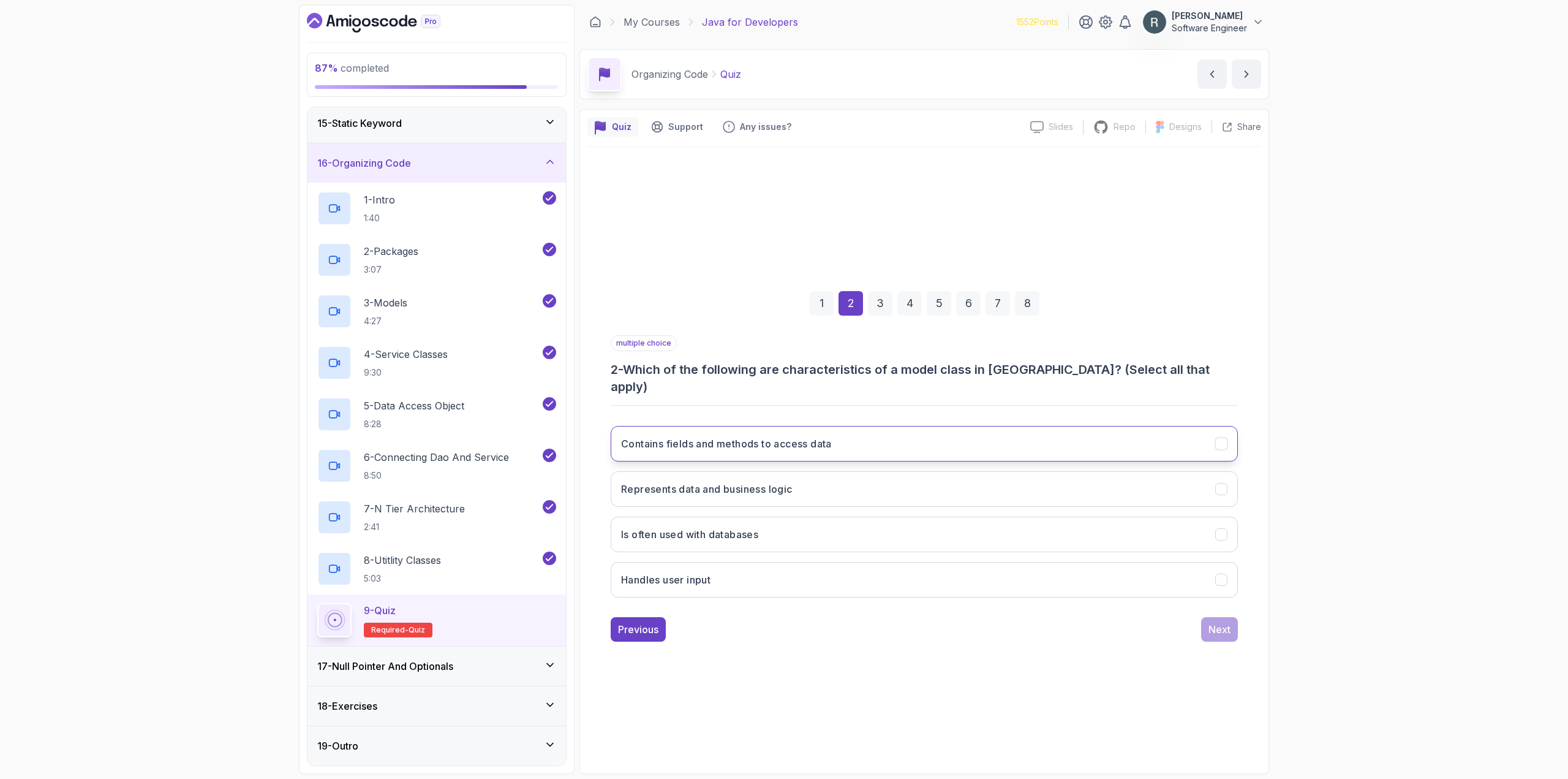
click at [864, 438] on button "Contains fields and methods to access data" at bounding box center [924, 443] width 627 height 36
click at [1228, 624] on div "Next" at bounding box center [1220, 629] width 22 height 15
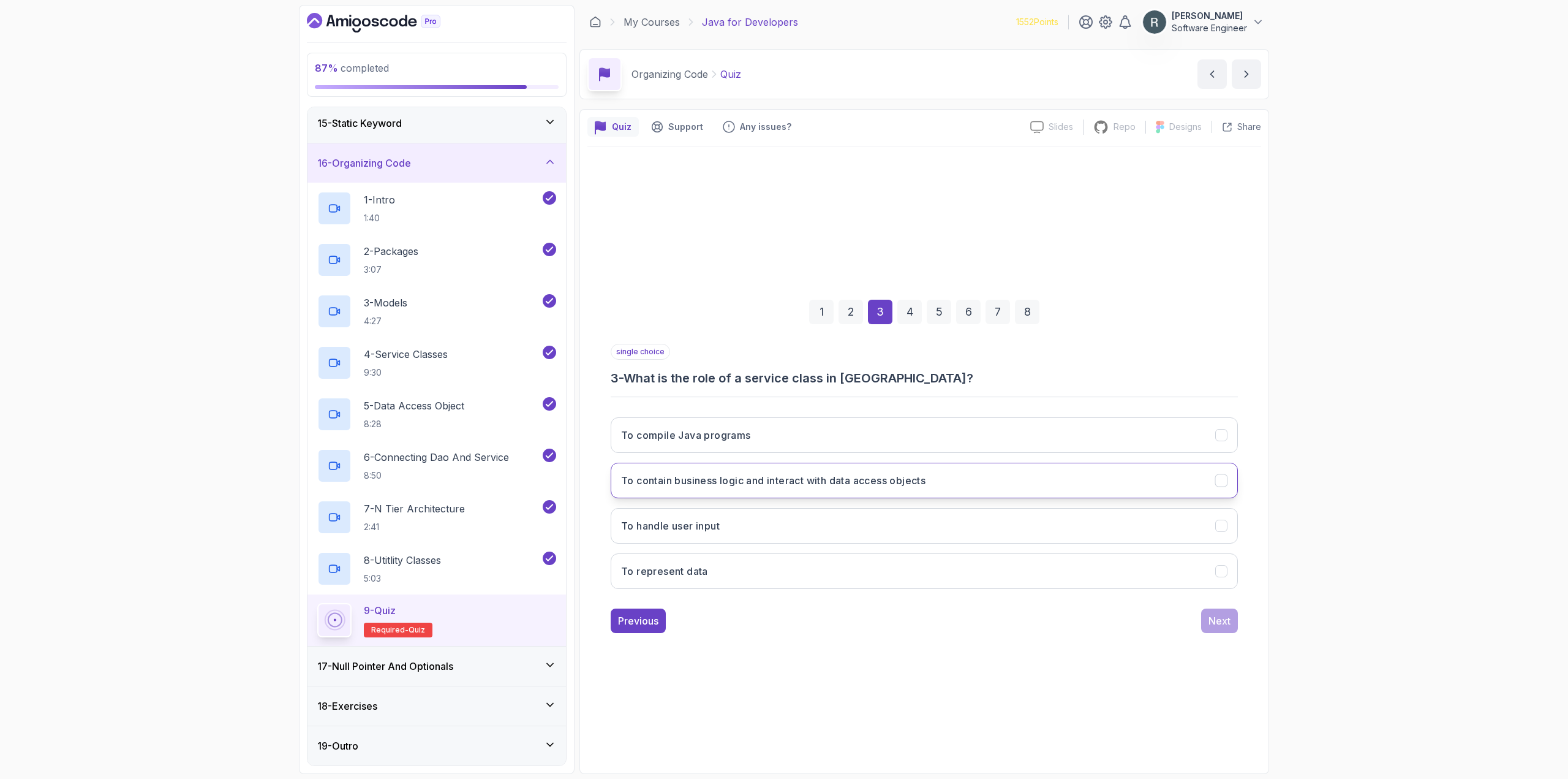
click at [892, 487] on h3 "To contain business logic and interact with data access objects" at bounding box center [773, 480] width 304 height 15
click at [1222, 627] on div "Next" at bounding box center [1220, 621] width 22 height 15
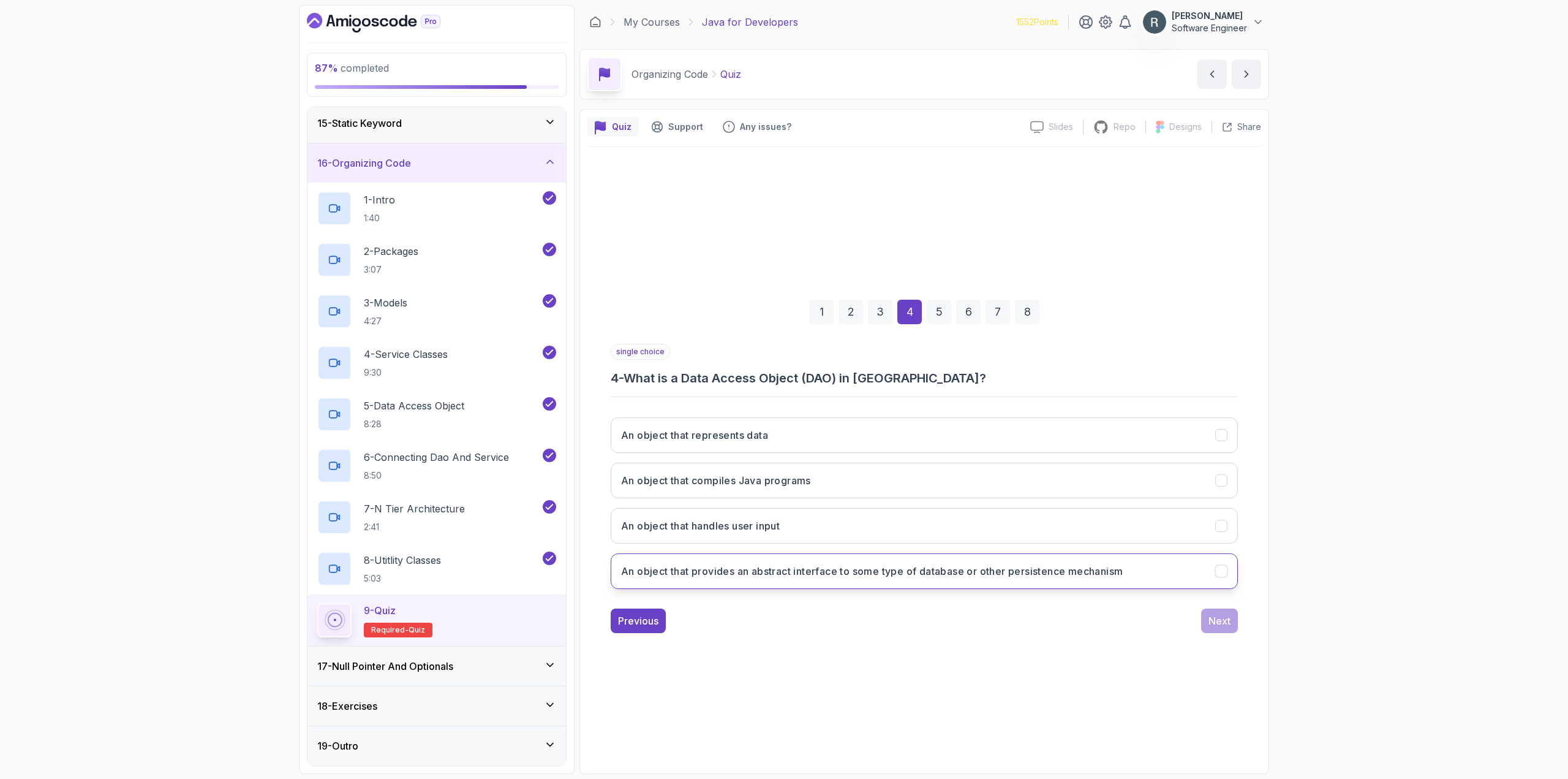
click at [1087, 582] on button "An object that provides an abstract interface to some type of database or other…" at bounding box center [924, 571] width 627 height 36
click at [1208, 632] on button "Next" at bounding box center [1220, 620] width 37 height 25
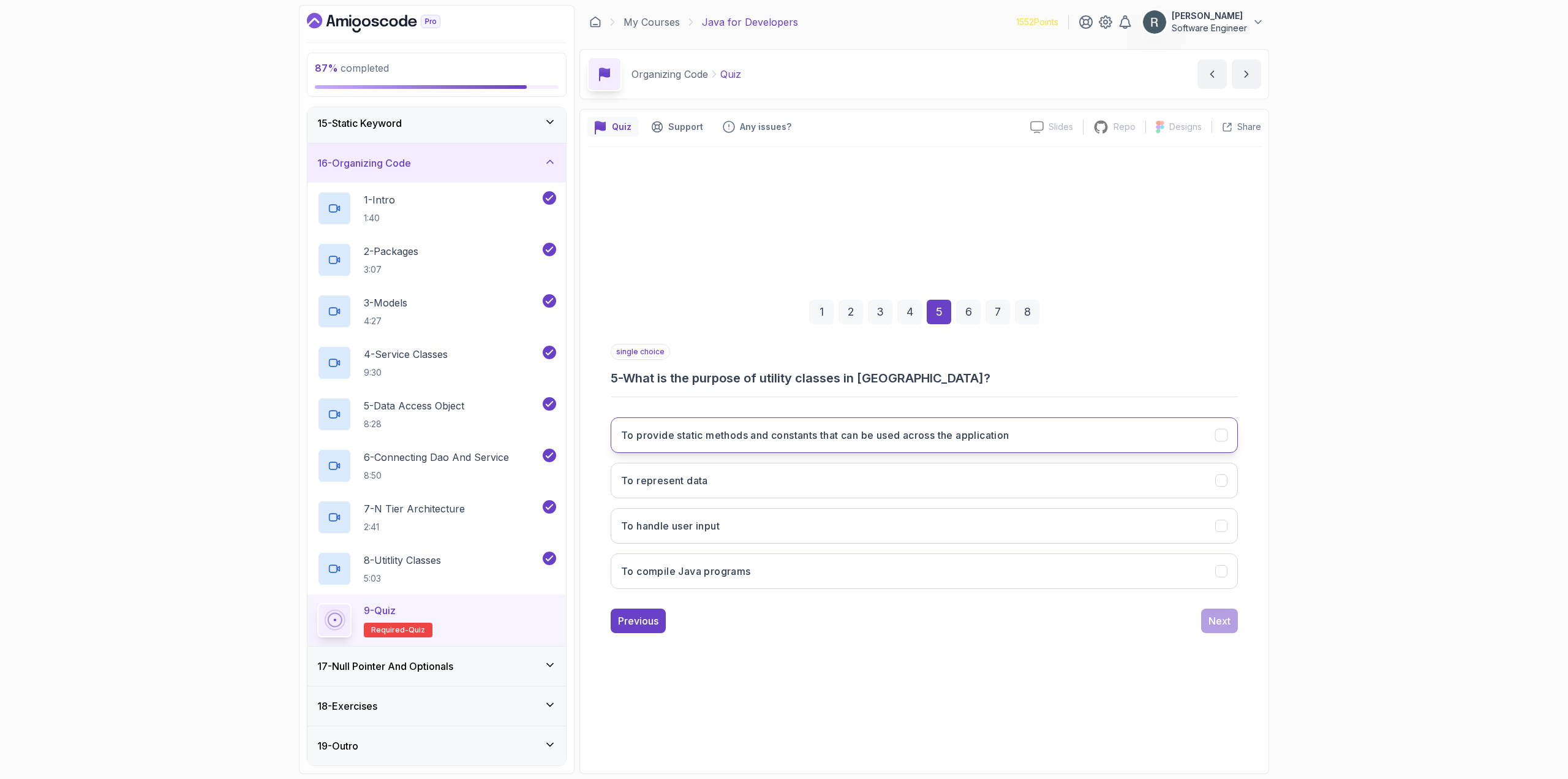
click at [886, 446] on button "To provide static methods and constants that can be used across the application" at bounding box center [924, 434] width 627 height 36
click at [1222, 620] on div "Next" at bounding box center [1220, 621] width 22 height 15
click at [1074, 443] on button "It separates an application into logical layers" at bounding box center [924, 434] width 627 height 36
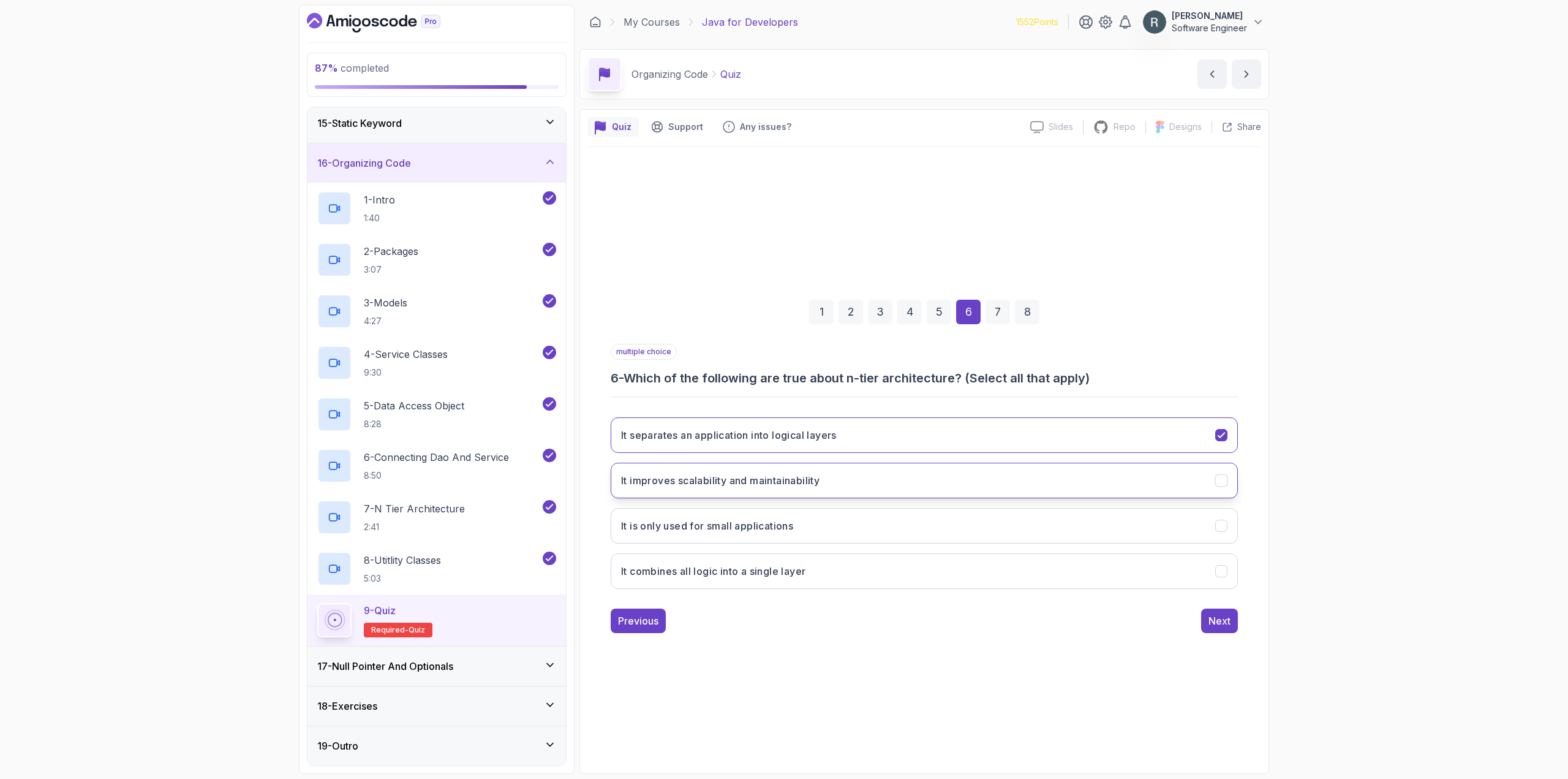
click at [1032, 496] on button "It improves scalability and maintainability" at bounding box center [924, 480] width 627 height 36
click at [1226, 624] on div "Next" at bounding box center [1220, 621] width 22 height 15
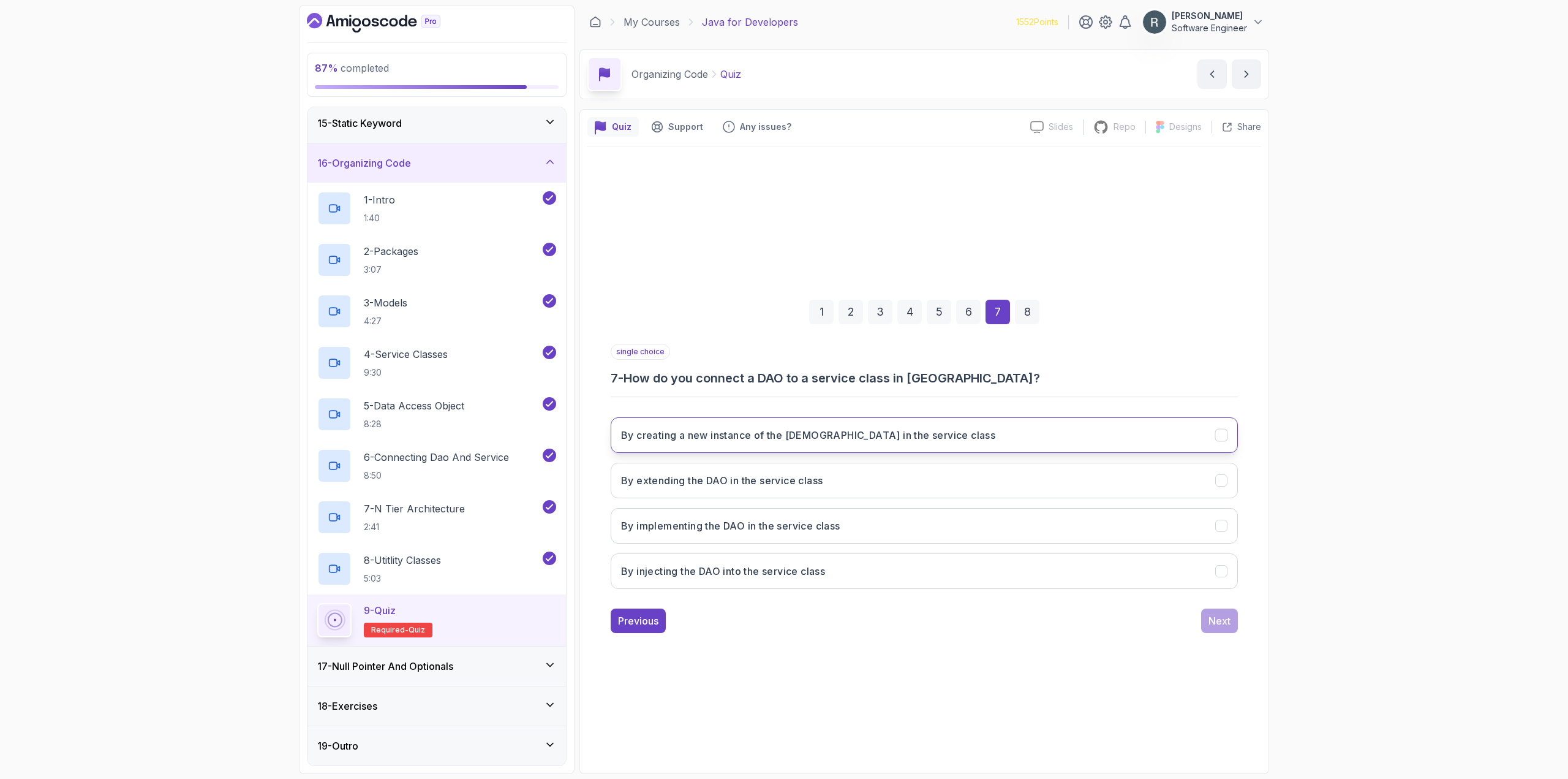
click at [781, 449] on button "By creating a new instance of the [DEMOGRAPHIC_DATA] in the service class" at bounding box center [924, 434] width 627 height 36
click at [1225, 626] on div "Next" at bounding box center [1220, 621] width 22 height 15
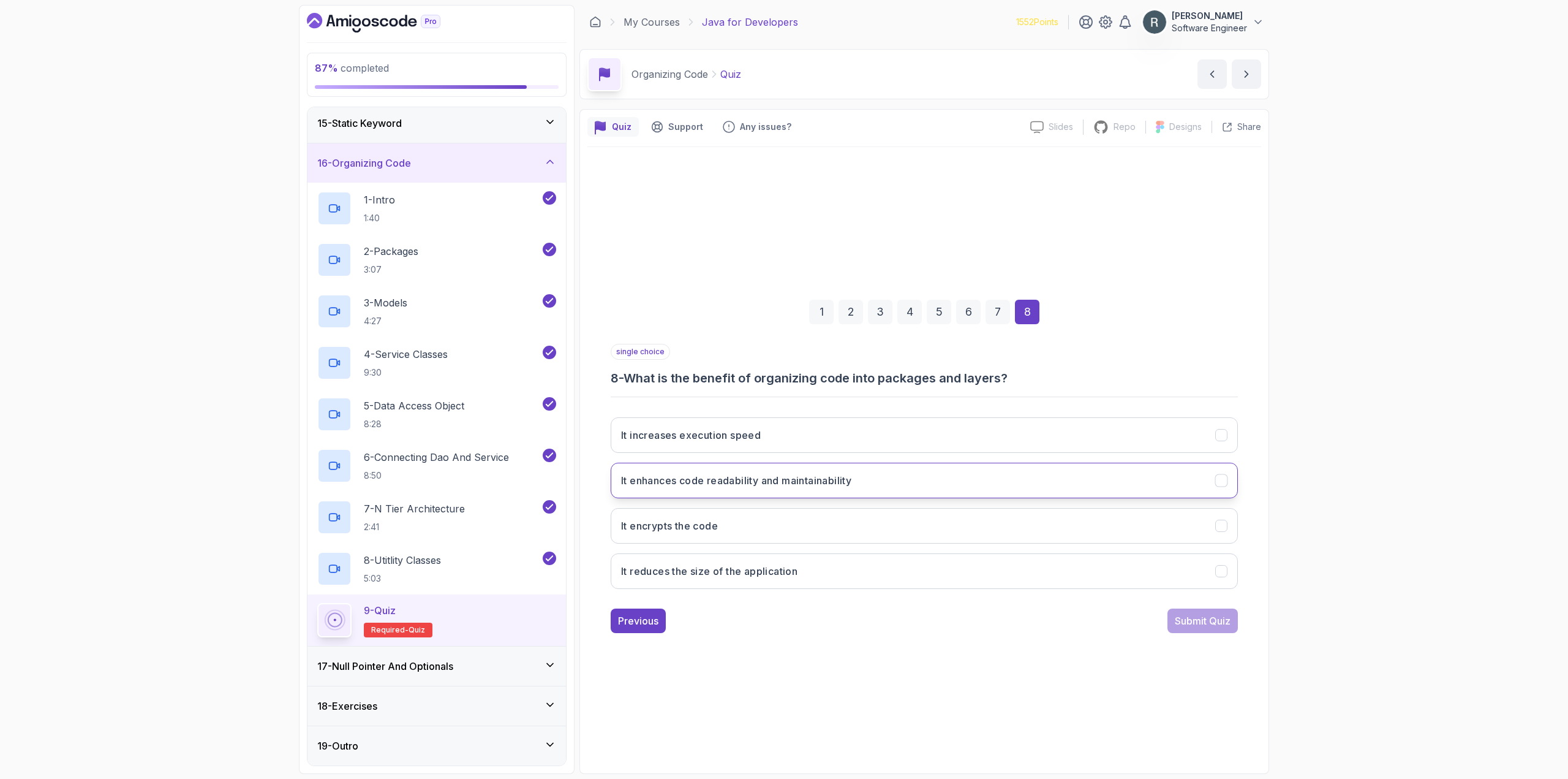
click at [922, 478] on button "It enhances code readability and maintainability" at bounding box center [924, 480] width 627 height 36
click at [1197, 617] on div "Submit Quiz" at bounding box center [1202, 621] width 56 height 15
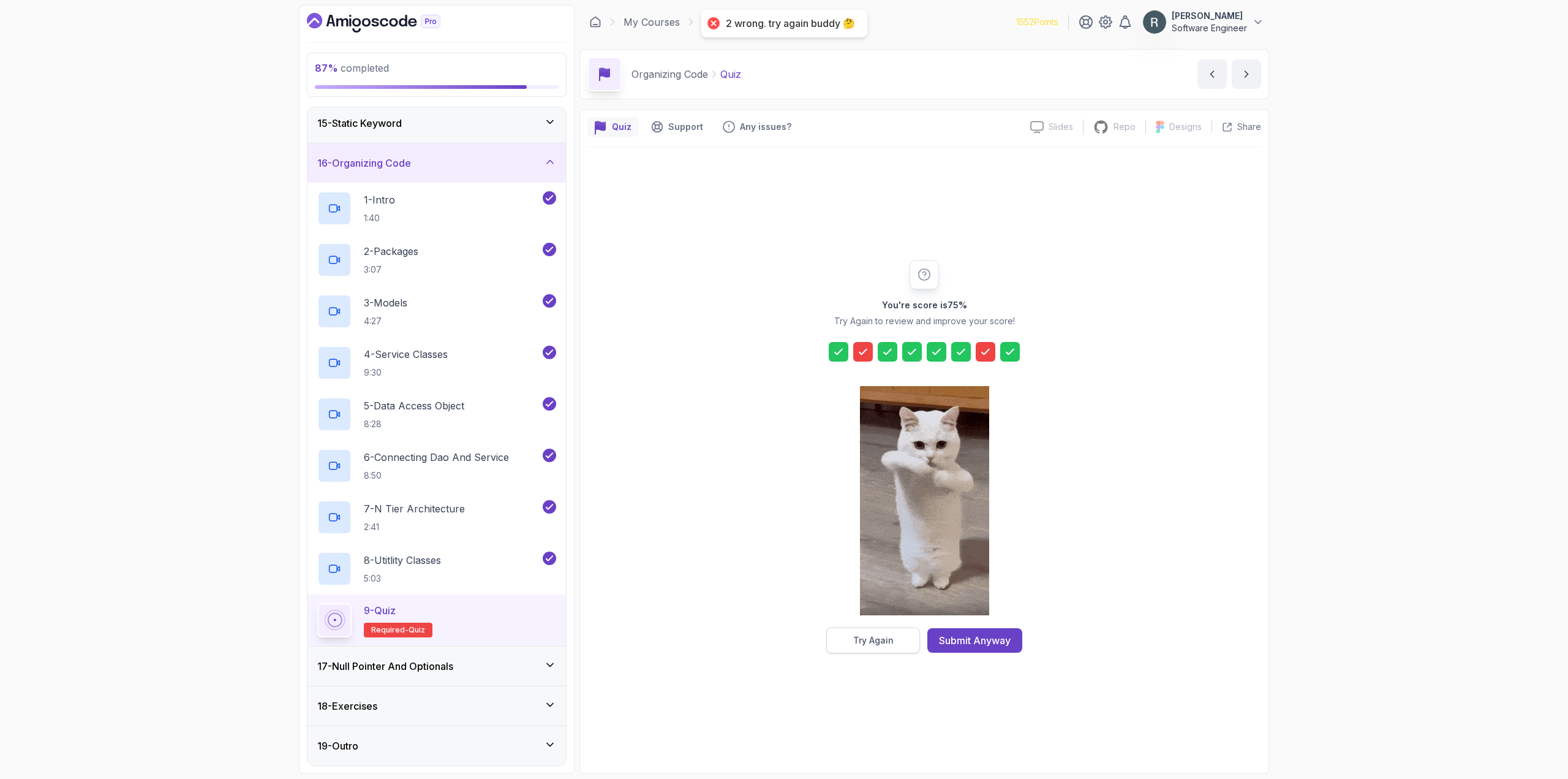
click at [877, 637] on div "Try Again" at bounding box center [873, 639] width 40 height 12
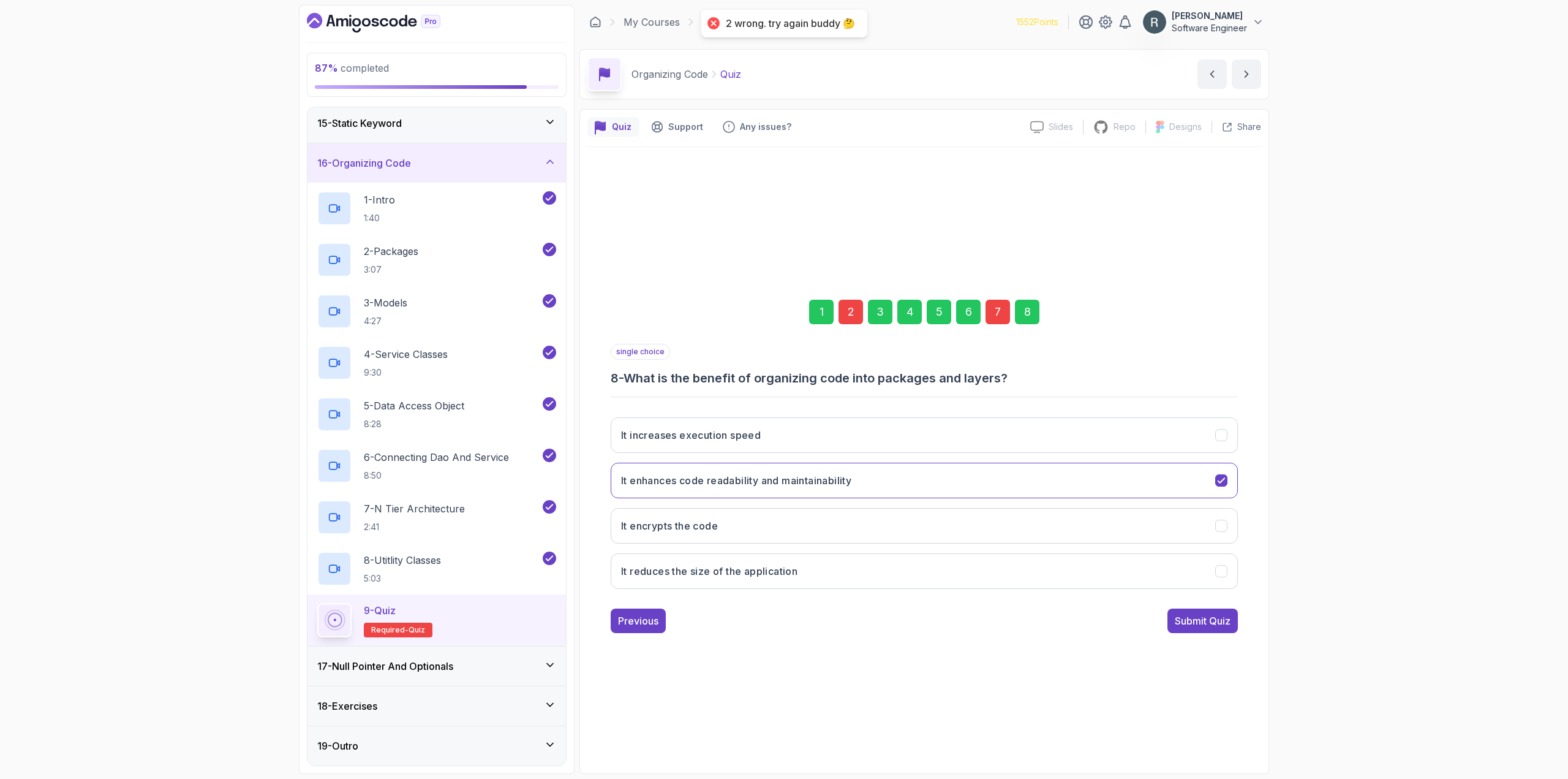
click at [846, 313] on div "2" at bounding box center [850, 312] width 25 height 25
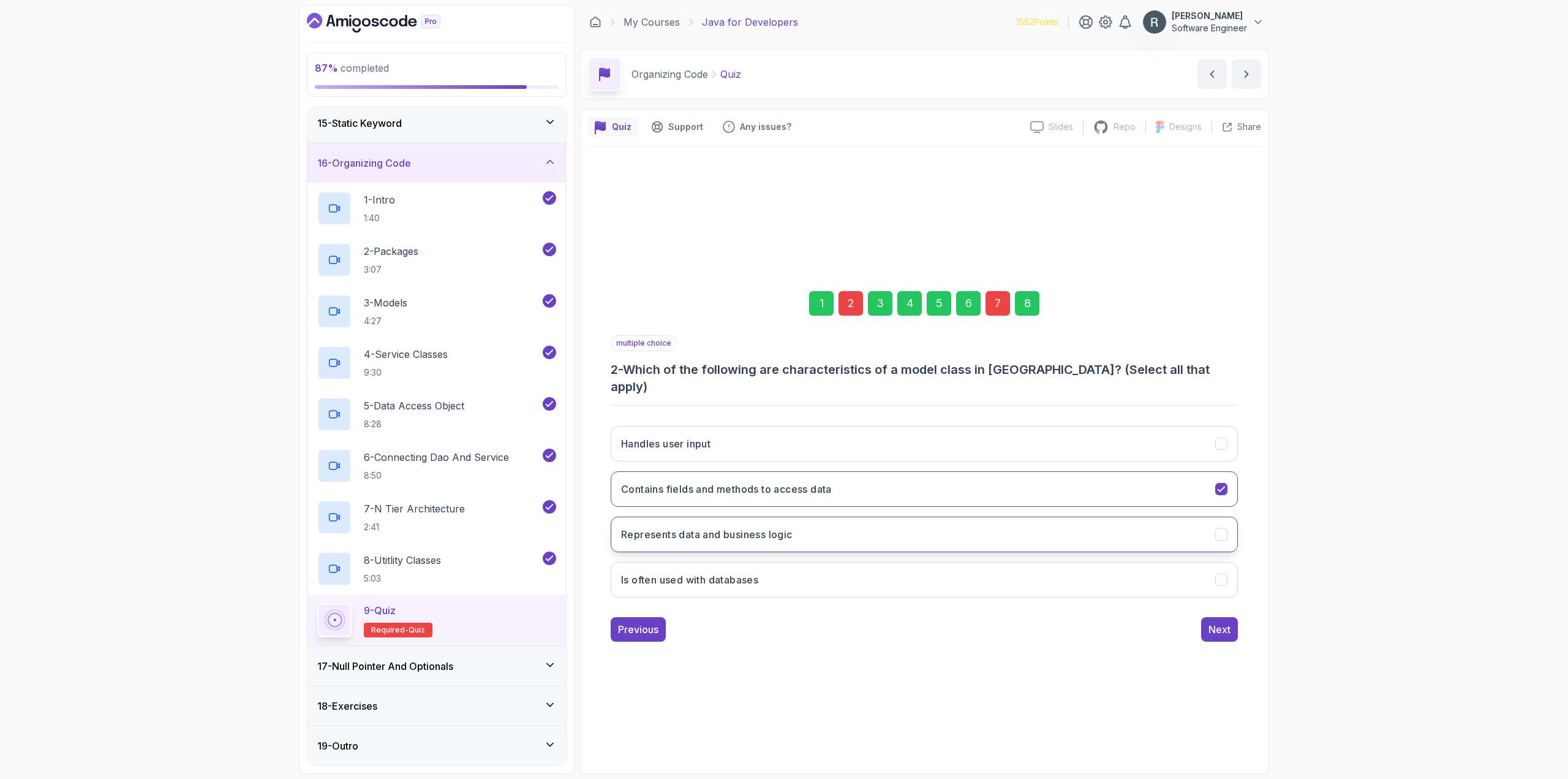
click at [758, 528] on h3 "Represents data and business logic" at bounding box center [707, 534] width 172 height 15
click at [758, 530] on h3 "Represents data and business logic" at bounding box center [707, 534] width 172 height 15
click at [737, 561] on button "Is often used with databases" at bounding box center [924, 579] width 627 height 36
click at [1002, 315] on div "7" at bounding box center [997, 303] width 25 height 25
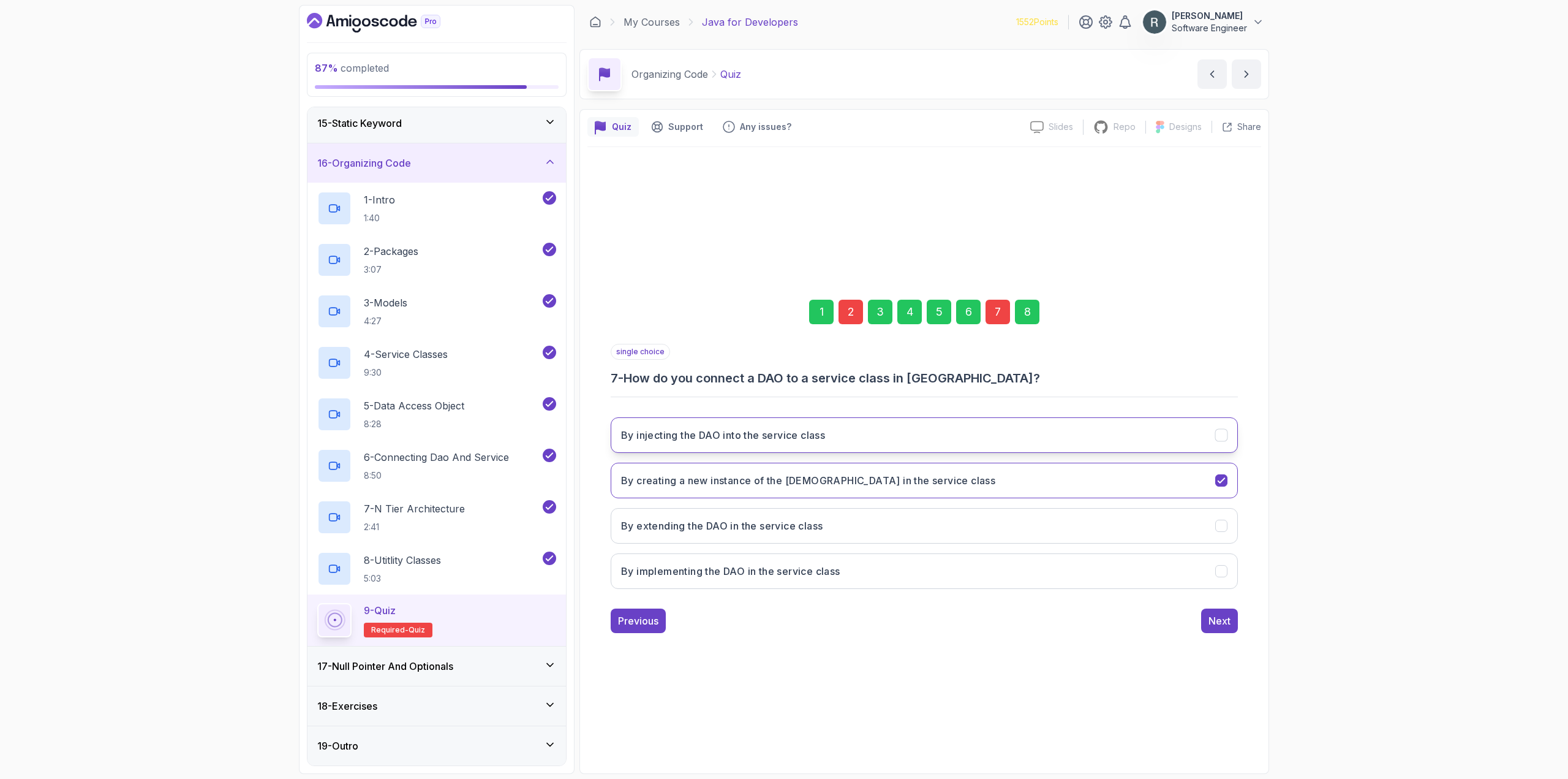
click at [883, 430] on button "By injecting the DAO into the service class" at bounding box center [924, 434] width 627 height 36
drag, startPoint x: 1026, startPoint y: 315, endPoint x: 1046, endPoint y: 354, distance: 43.8
click at [1026, 315] on div "8" at bounding box center [1027, 312] width 25 height 25
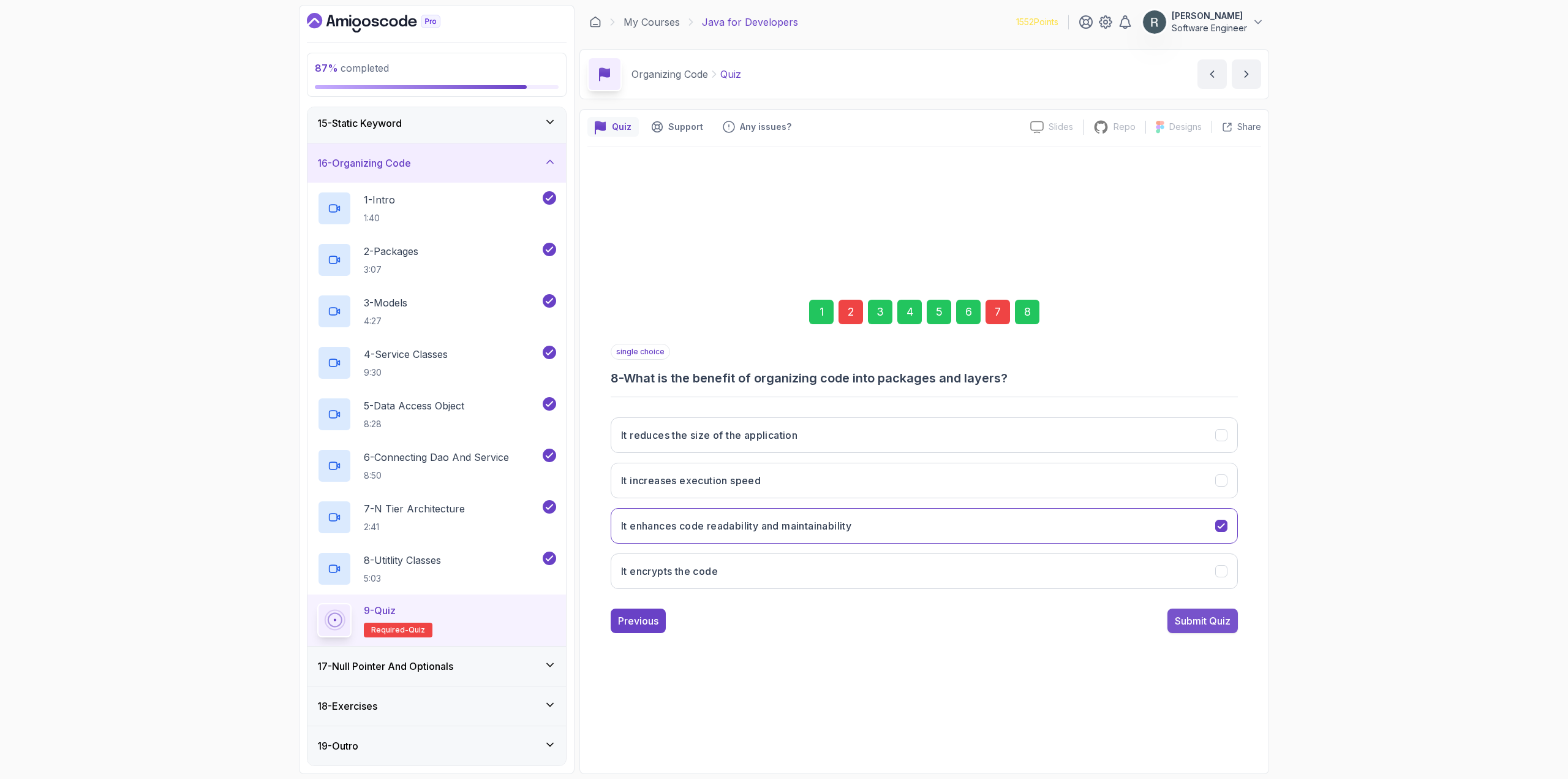
click at [1199, 622] on div "Submit Quiz" at bounding box center [1202, 621] width 56 height 15
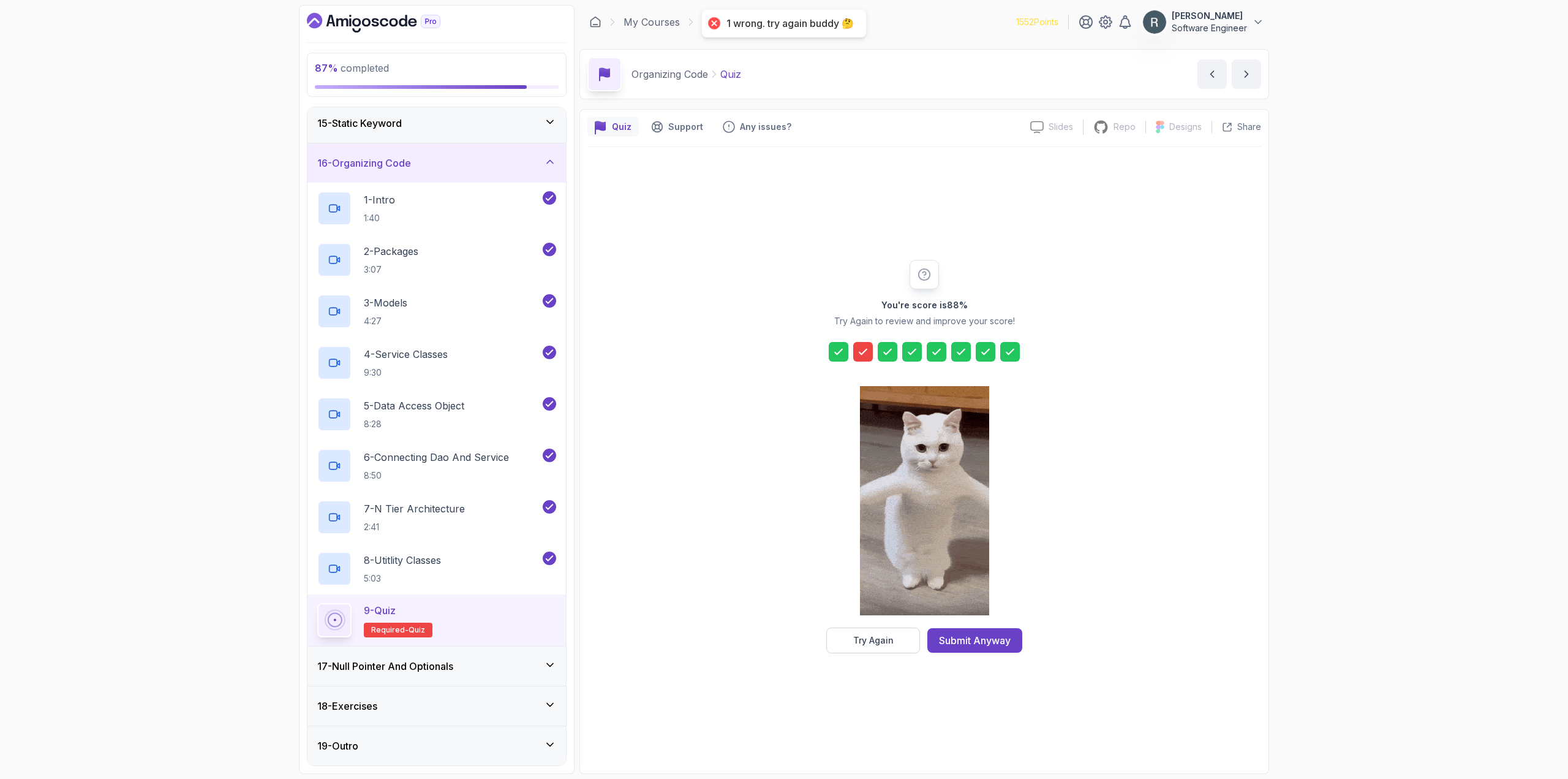
click at [870, 647] on button "Try Again" at bounding box center [873, 640] width 94 height 26
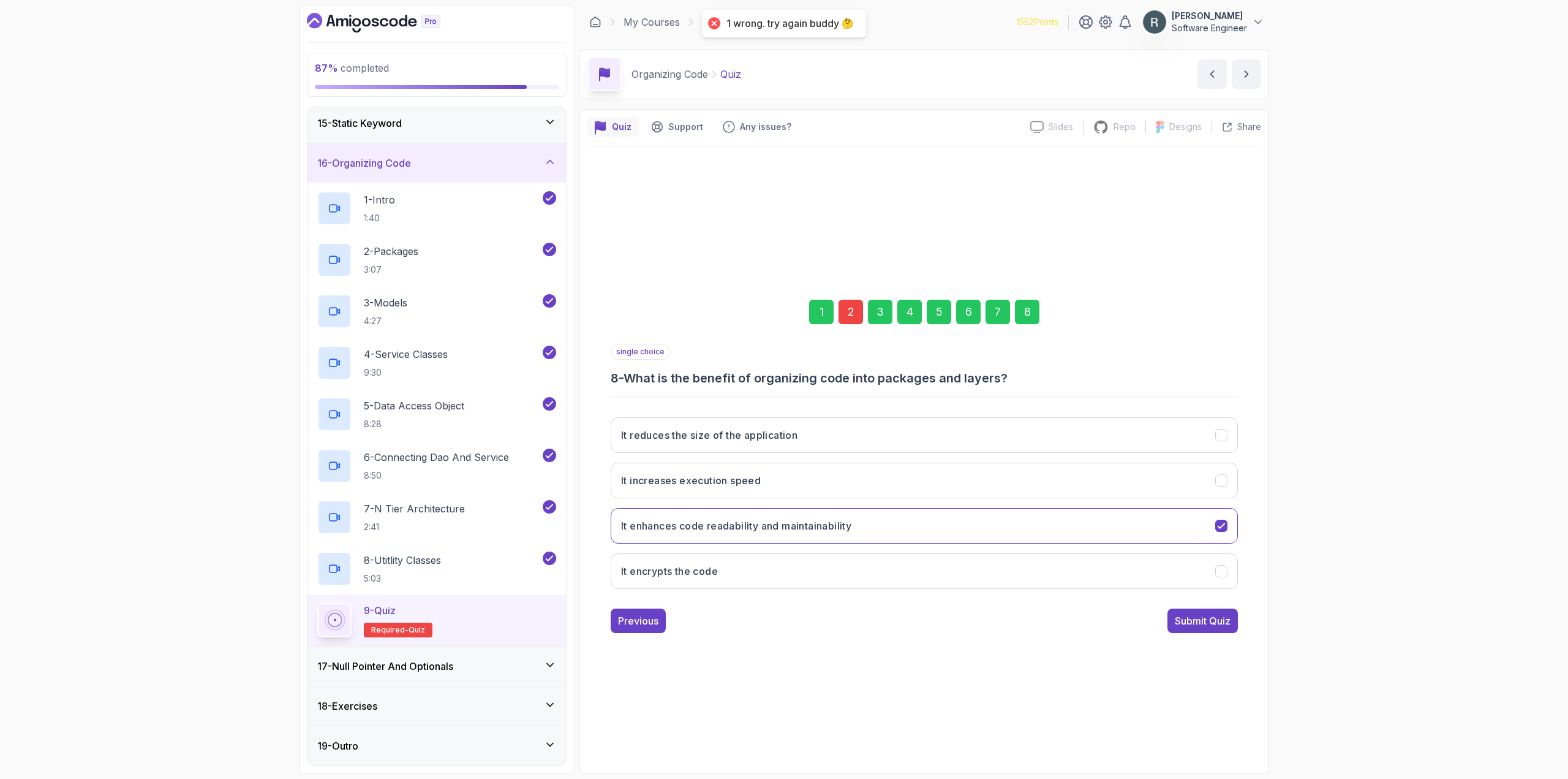
click at [846, 318] on div "1 2 3 4 5 6 7 8" at bounding box center [924, 312] width 627 height 64
click at [846, 318] on div "2" at bounding box center [850, 312] width 25 height 25
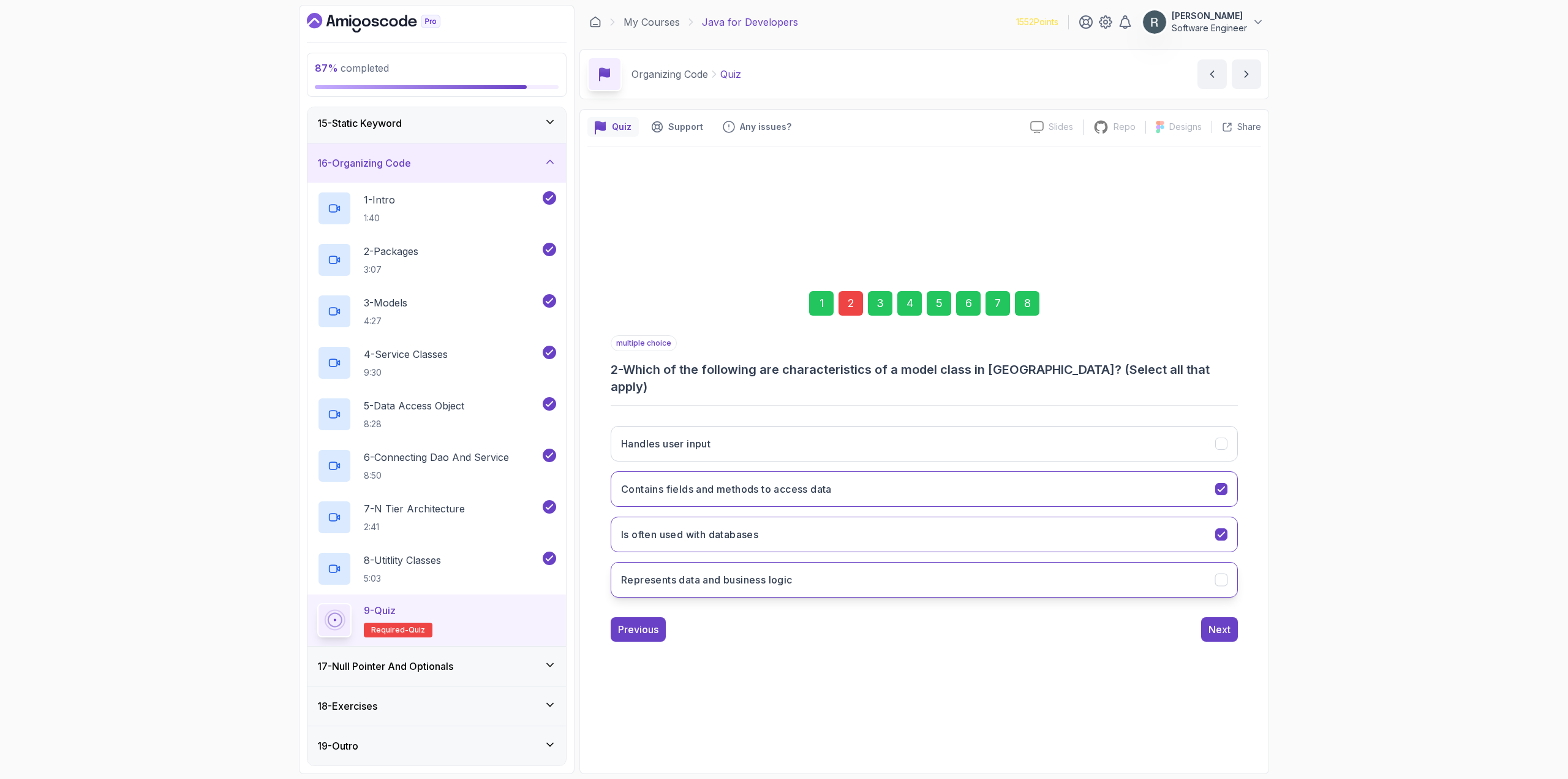
click at [780, 561] on button "Represents data and business logic" at bounding box center [924, 579] width 627 height 36
drag, startPoint x: 1024, startPoint y: 312, endPoint x: 1028, endPoint y: 319, distance: 8.1
click at [1024, 313] on div "8" at bounding box center [1027, 303] width 25 height 25
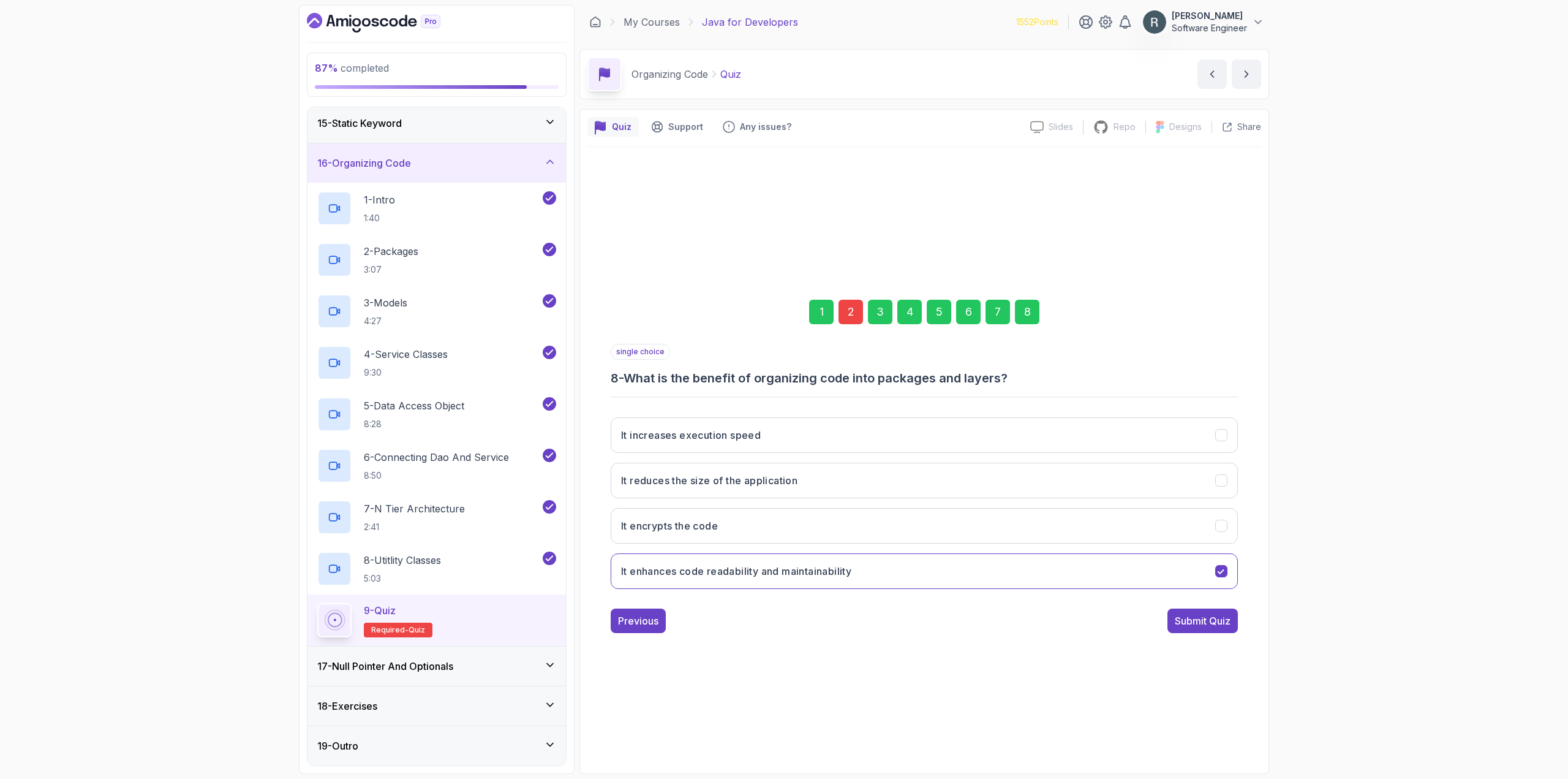
click at [1209, 618] on div "Submit Quiz" at bounding box center [1202, 621] width 56 height 15
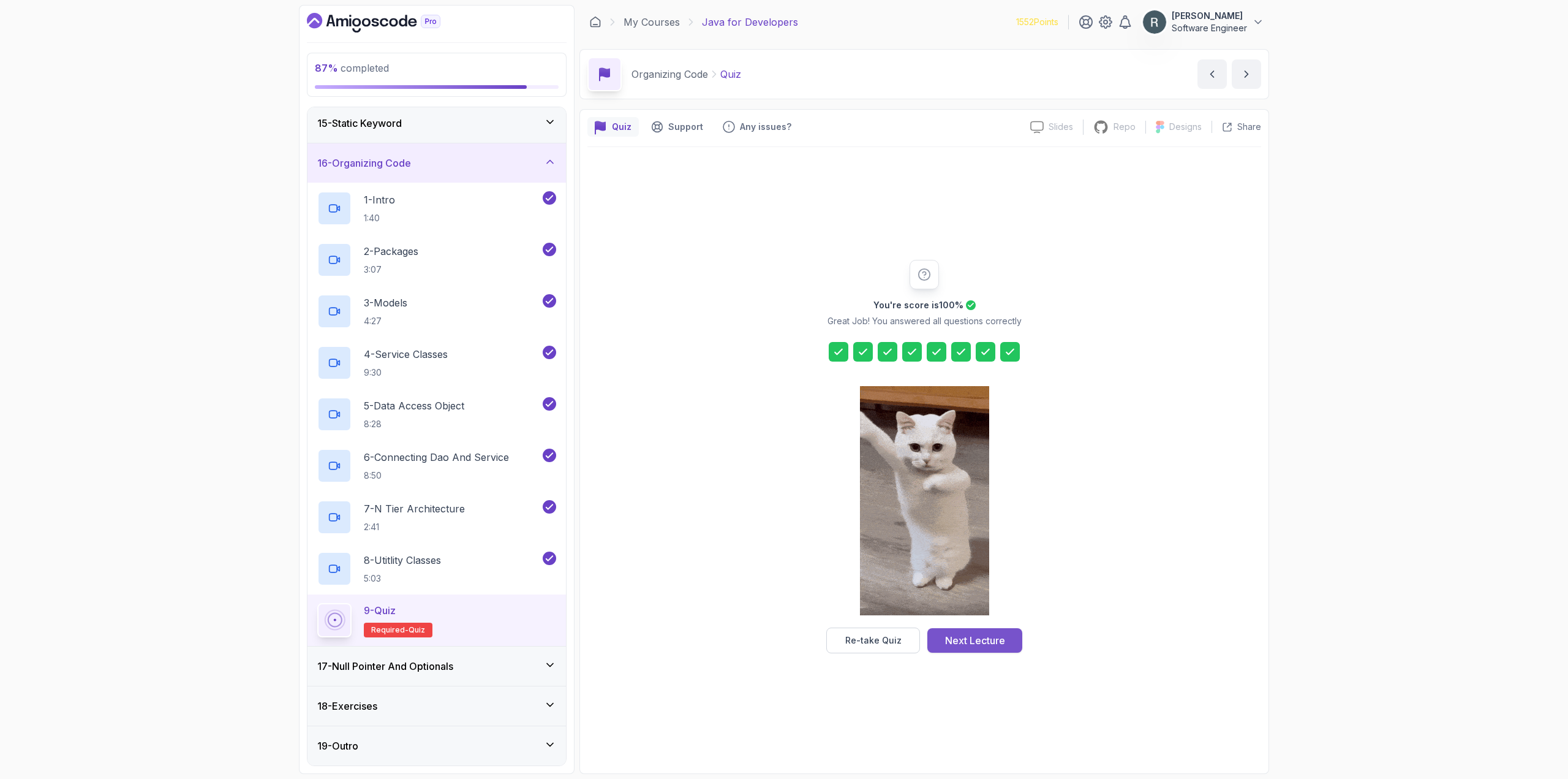
click at [982, 645] on div "Next Lecture" at bounding box center [976, 640] width 60 height 15
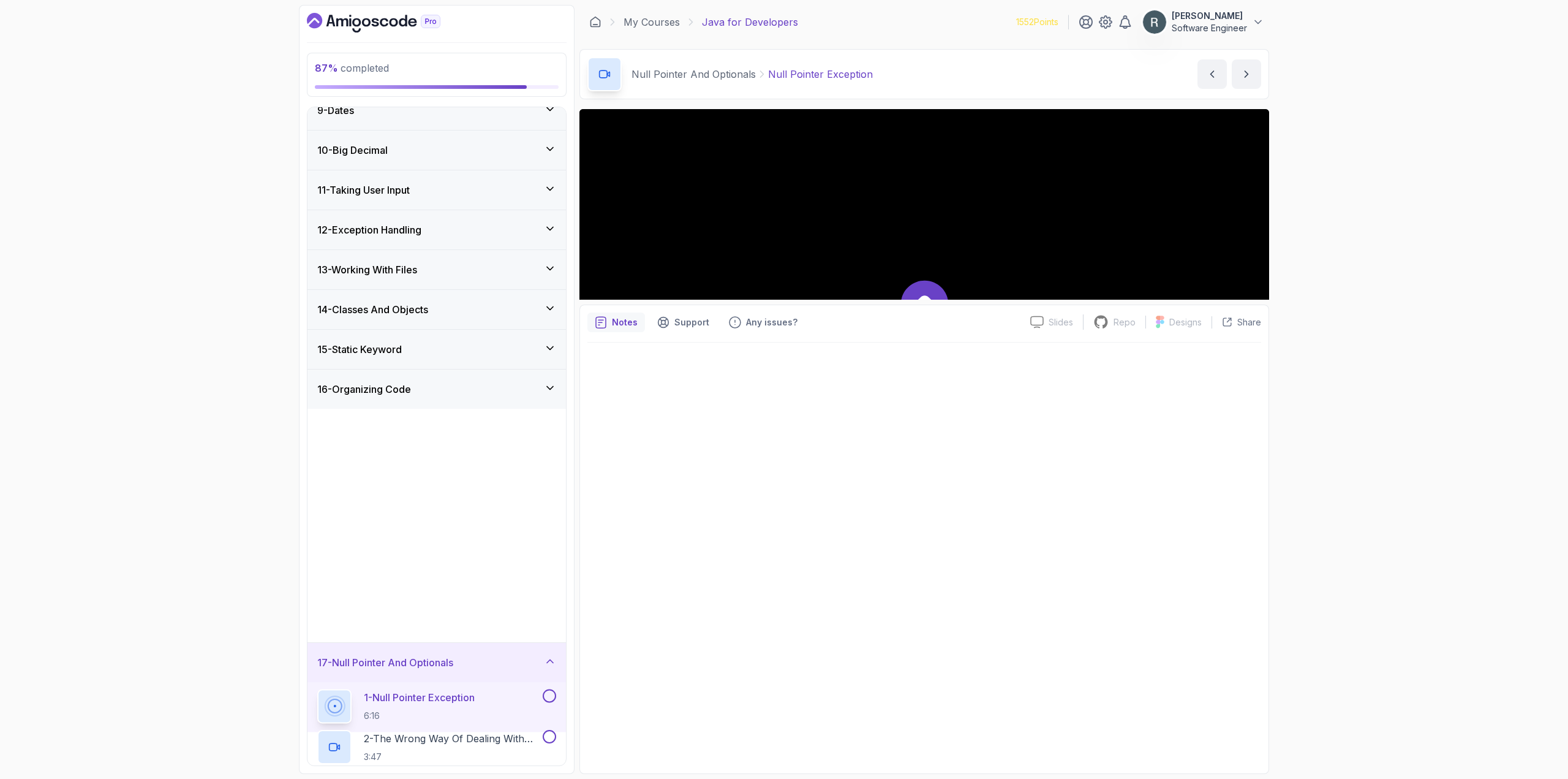
scroll to position [304, 0]
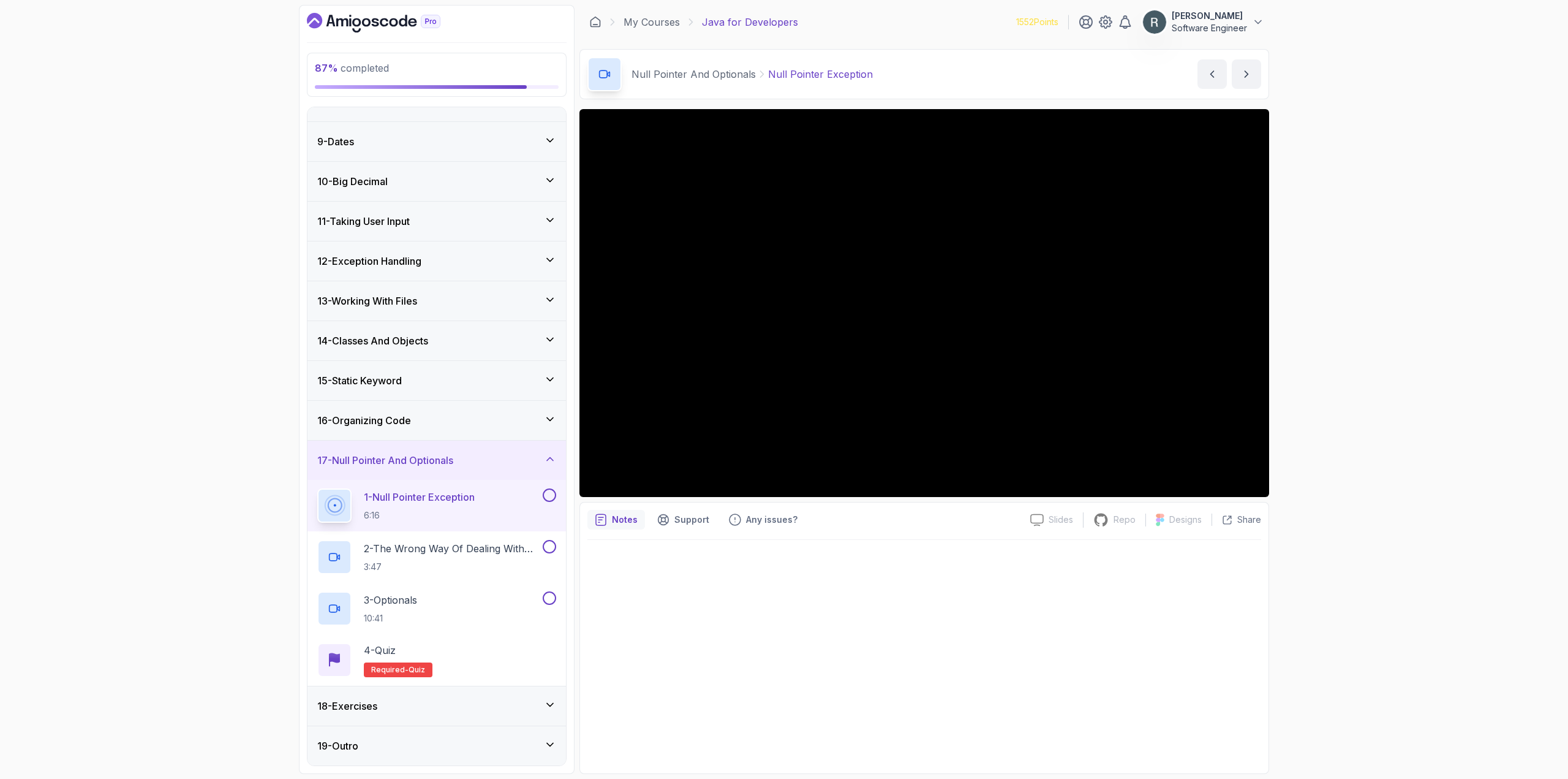
click at [549, 498] on button at bounding box center [549, 495] width 14 height 14
click at [477, 549] on p "2 - The Wrong Way Of Dealing With Null" at bounding box center [452, 549] width 176 height 15
click at [549, 549] on button at bounding box center [549, 546] width 14 height 14
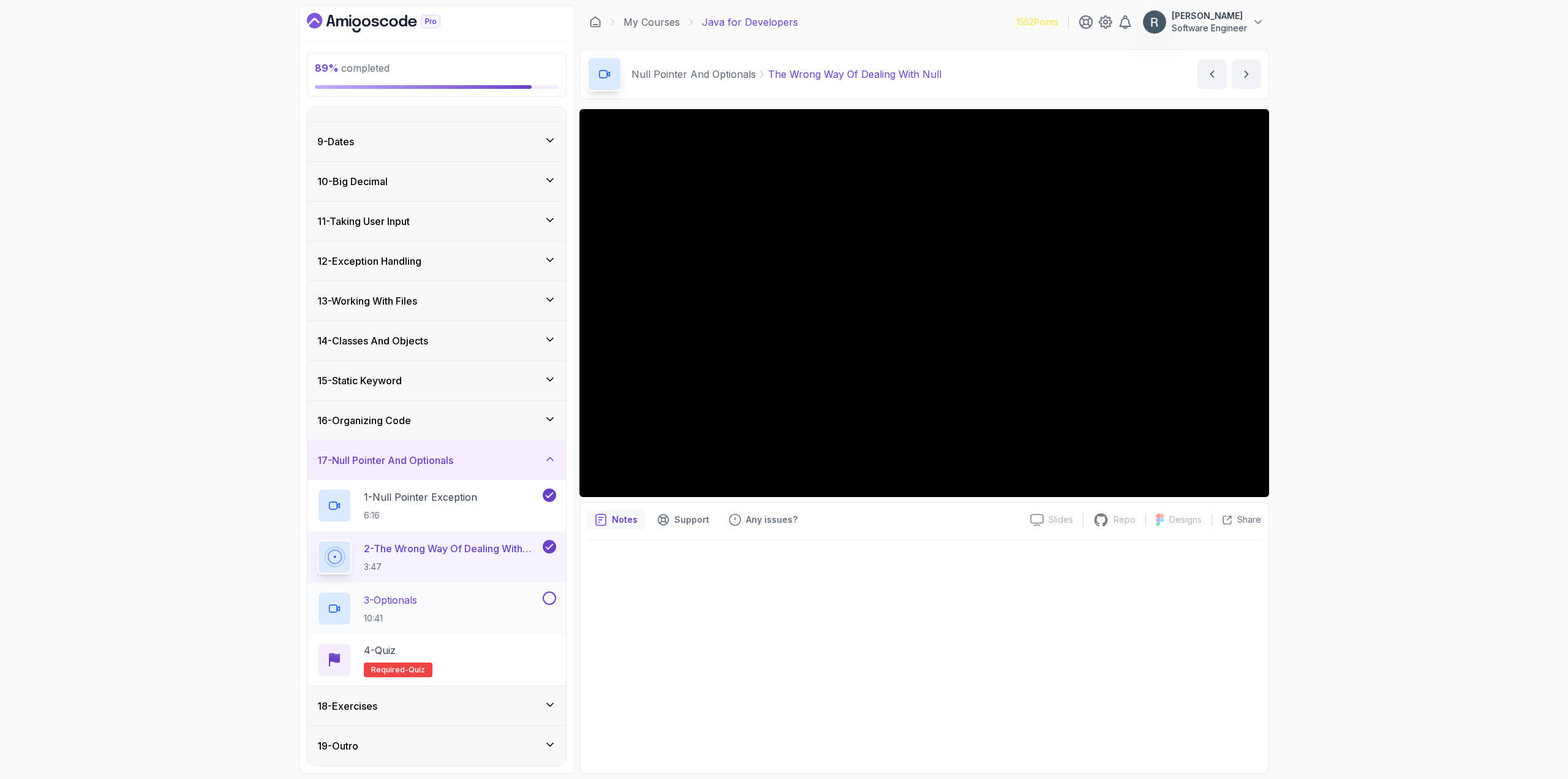
click at [492, 601] on div "3 - Optionals 10:41" at bounding box center [429, 609] width 223 height 35
click at [552, 597] on button at bounding box center [549, 598] width 14 height 14
click at [454, 664] on div "4 - Quiz Required- quiz" at bounding box center [436, 660] width 239 height 35
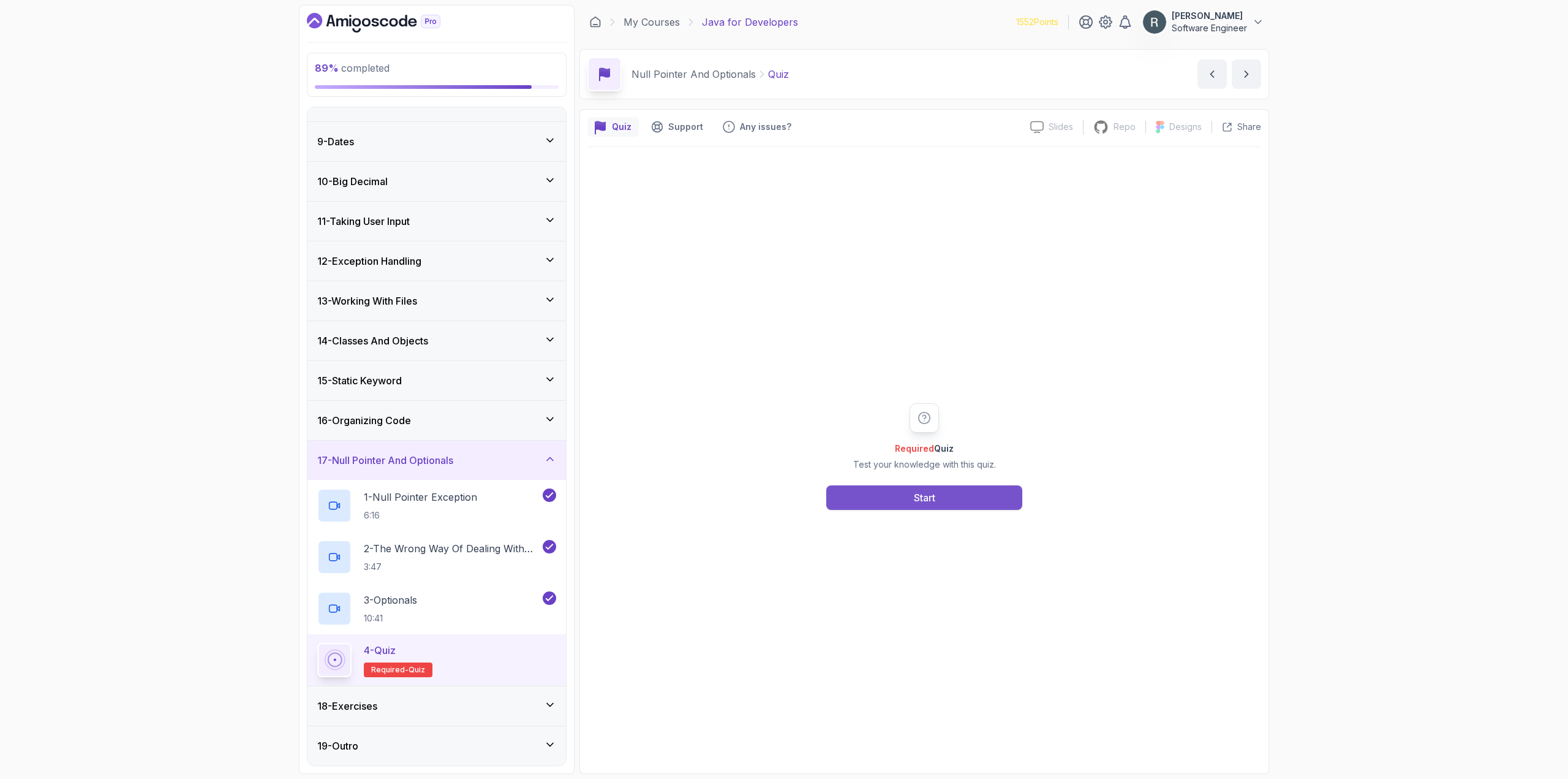
click at [884, 487] on button "Start" at bounding box center [924, 497] width 196 height 25
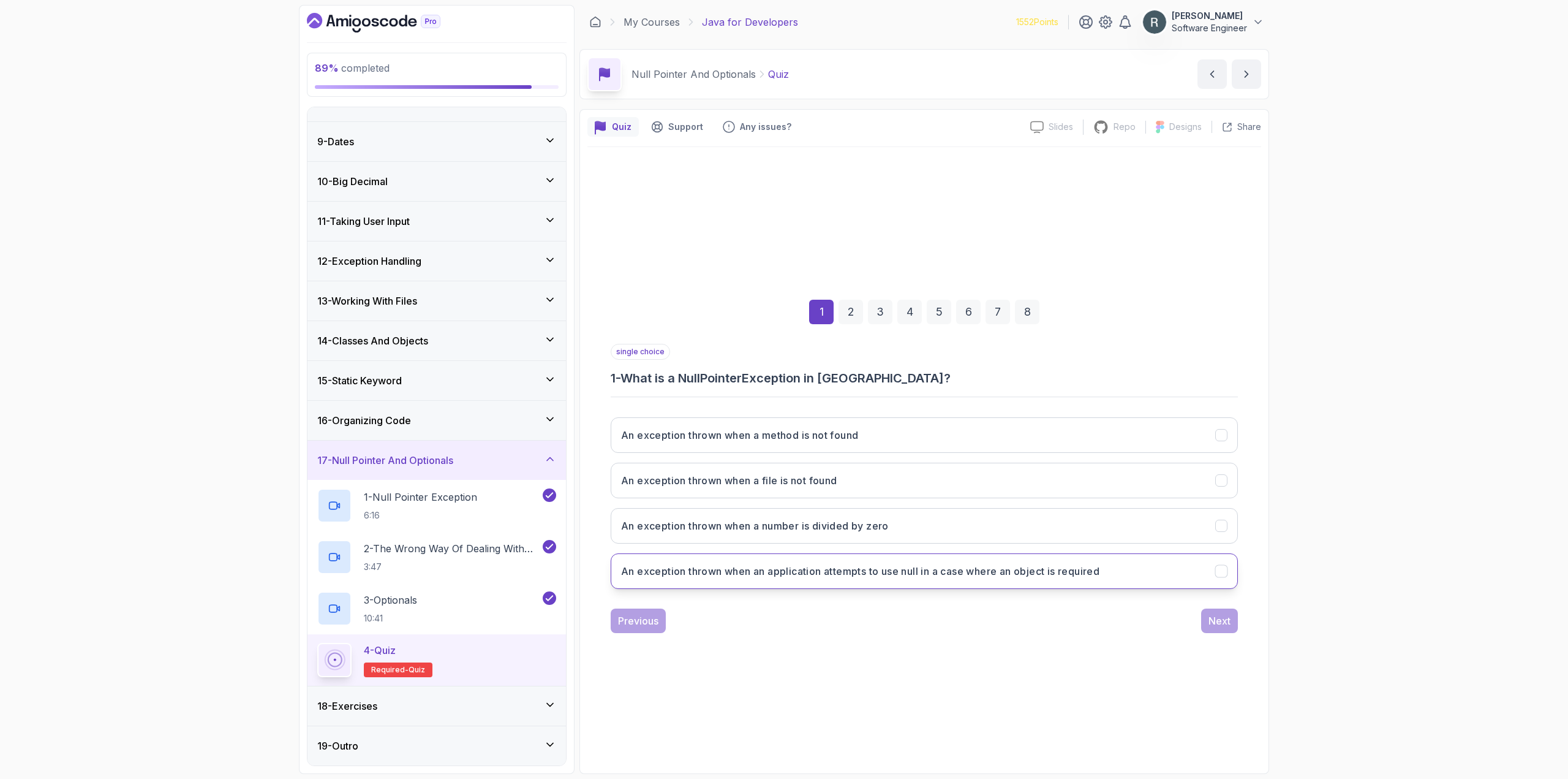
click at [865, 579] on button "An exception thrown when an application attempts to use null in a case where an…" at bounding box center [924, 571] width 627 height 36
click at [1225, 621] on div "Next" at bounding box center [1220, 621] width 22 height 15
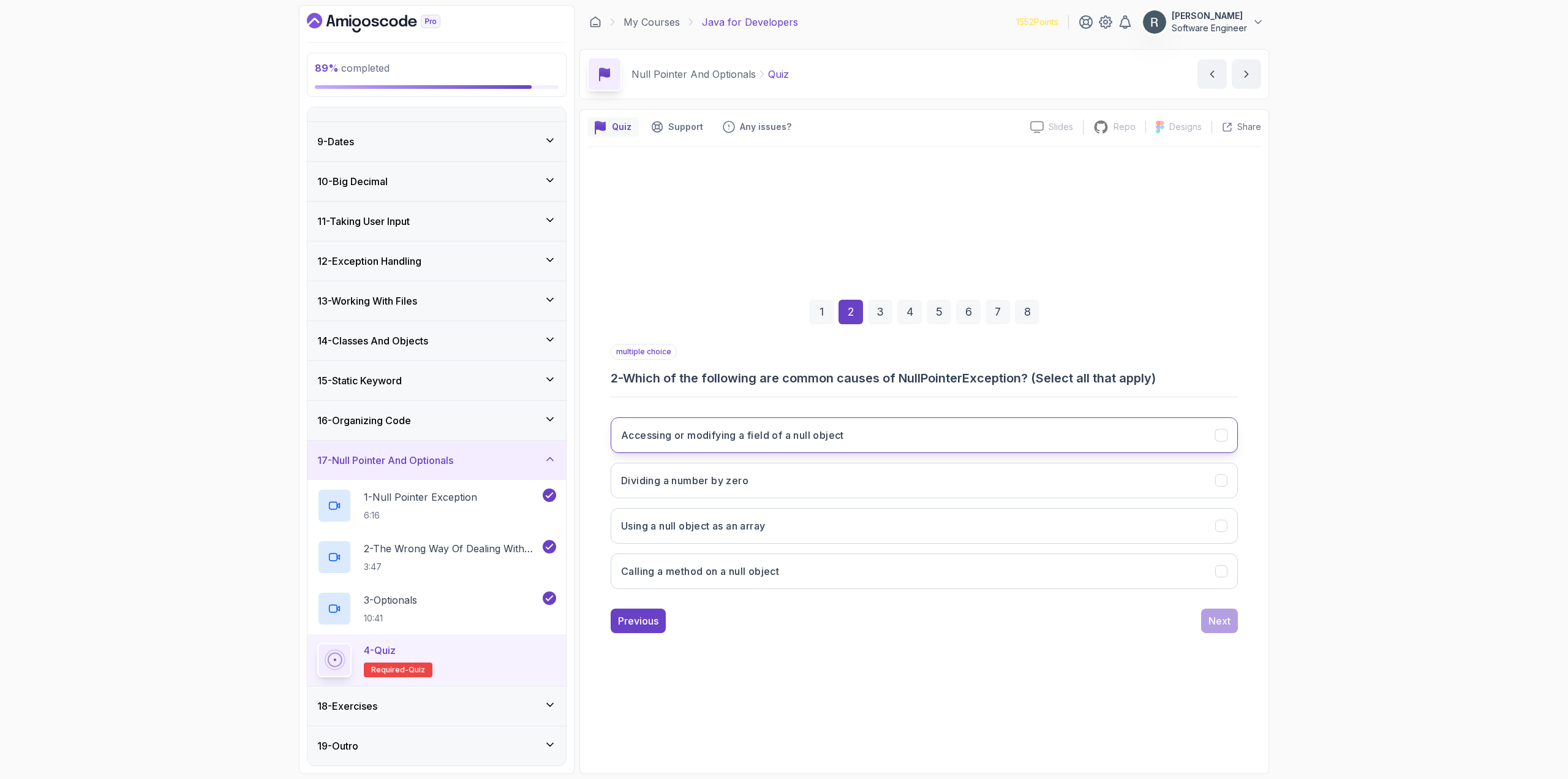
click at [832, 437] on h3 "Accessing or modifying a field of a null object" at bounding box center [732, 435] width 223 height 15
click at [857, 568] on button "Calling a method on a null object" at bounding box center [924, 571] width 627 height 36
click at [1224, 630] on button "Next" at bounding box center [1220, 620] width 37 height 25
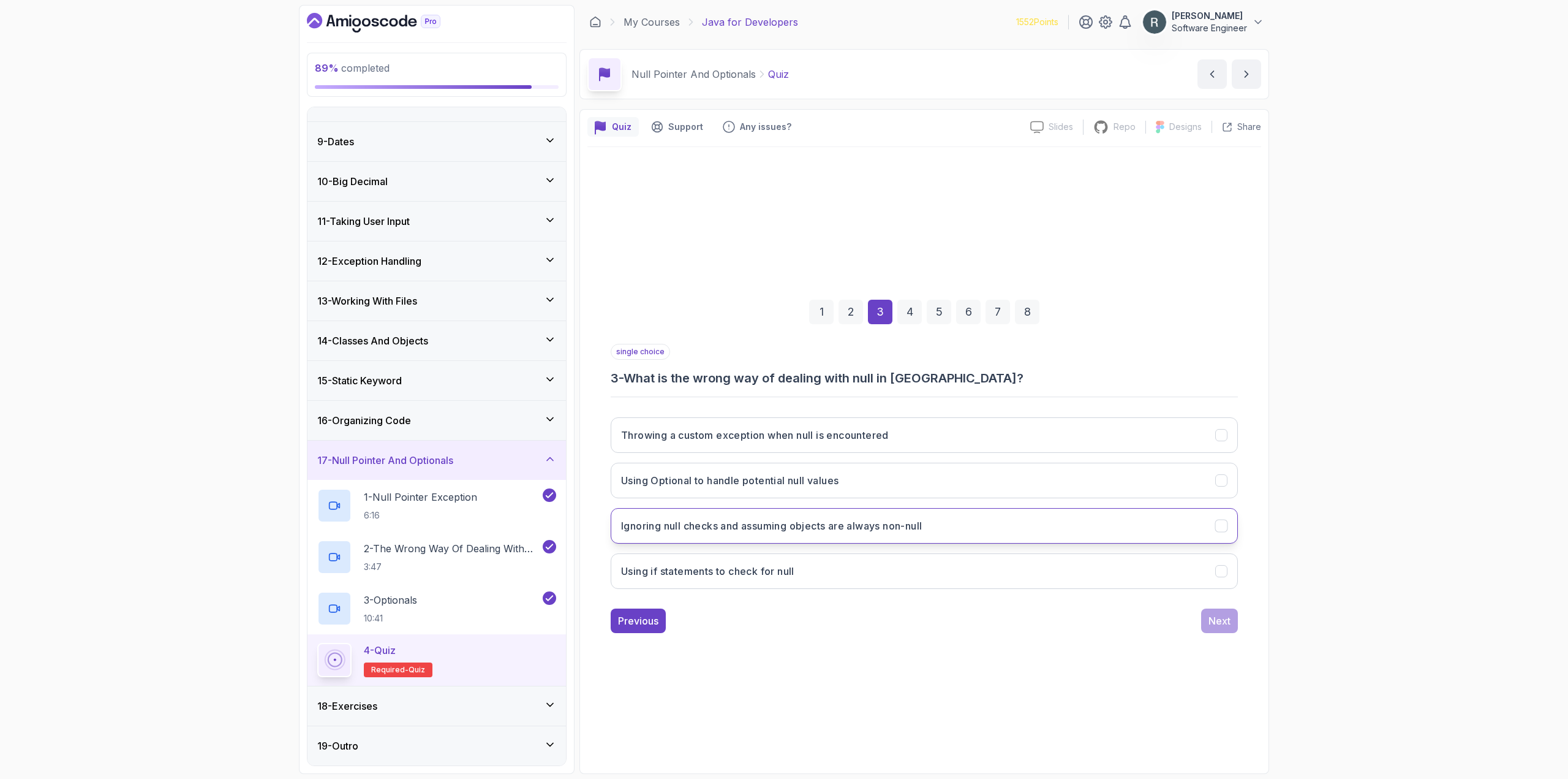
click at [763, 534] on button "Ignoring null checks and assuming objects are always non-null" at bounding box center [924, 525] width 627 height 36
click at [1215, 623] on div "Next" at bounding box center [1220, 621] width 22 height 15
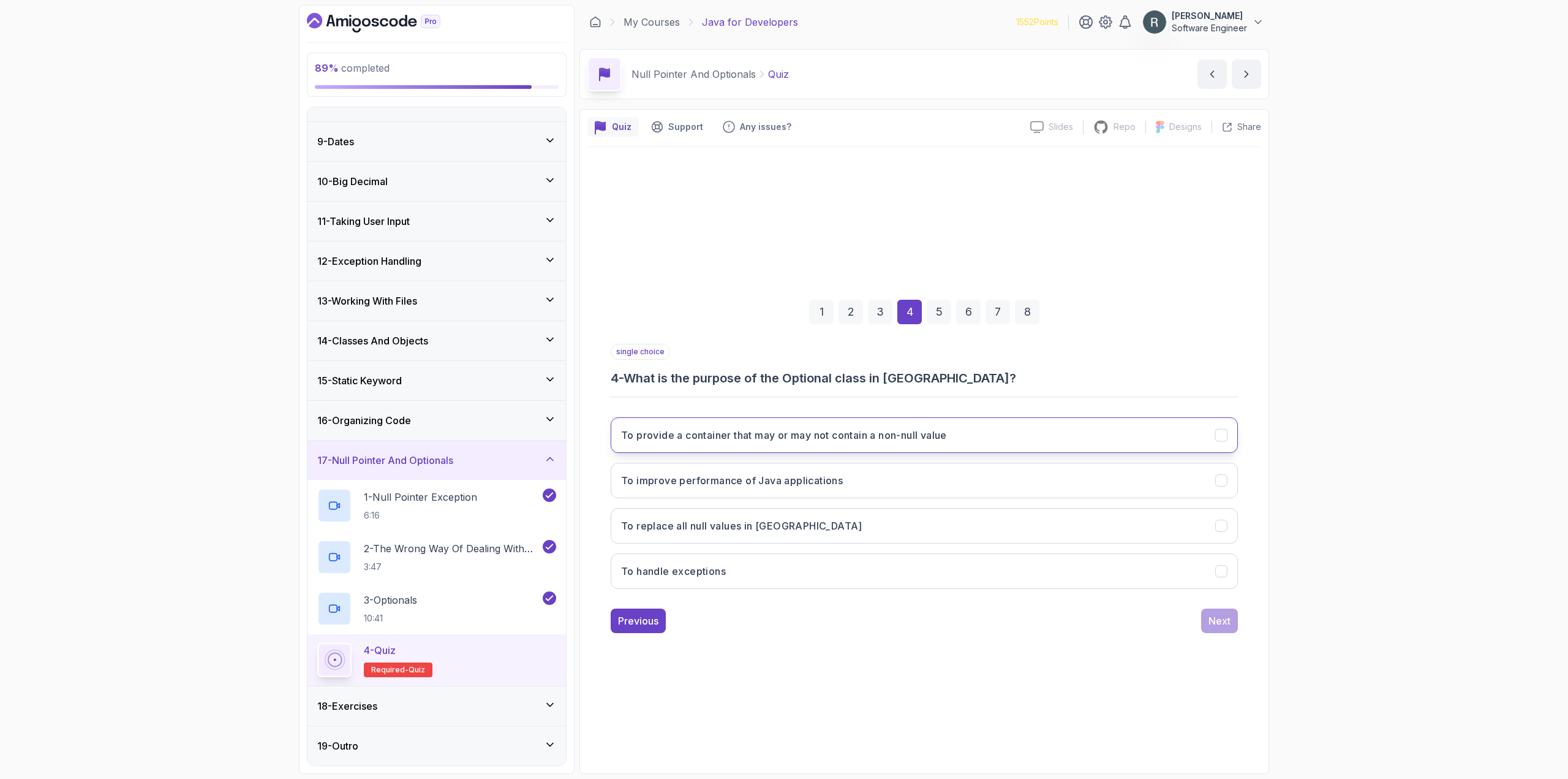
click at [947, 435] on h3 "To provide a container that may or may not contain a non-null value" at bounding box center [784, 435] width 325 height 15
click at [1228, 624] on div "Next" at bounding box center [1220, 621] width 22 height 15
